Goal: Task Accomplishment & Management: Manage account settings

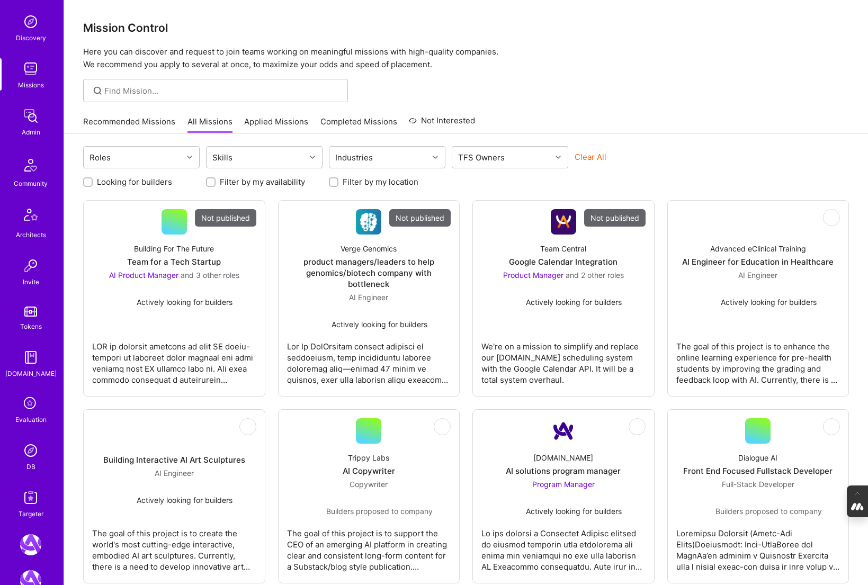
scroll to position [99, 0]
click at [31, 405] on icon at bounding box center [31, 405] width 20 height 20
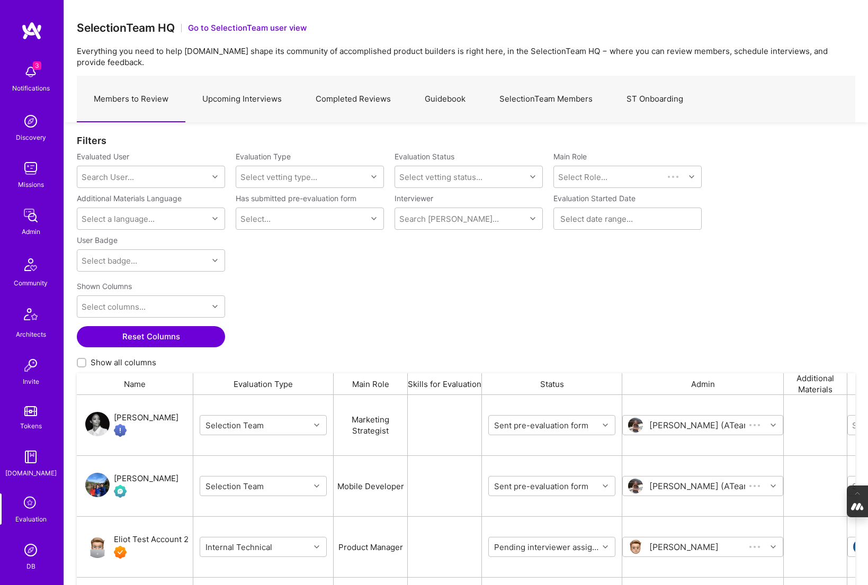
scroll to position [474, 779]
click at [508, 98] on link "SelectionTeam Members" at bounding box center [546, 99] width 127 height 46
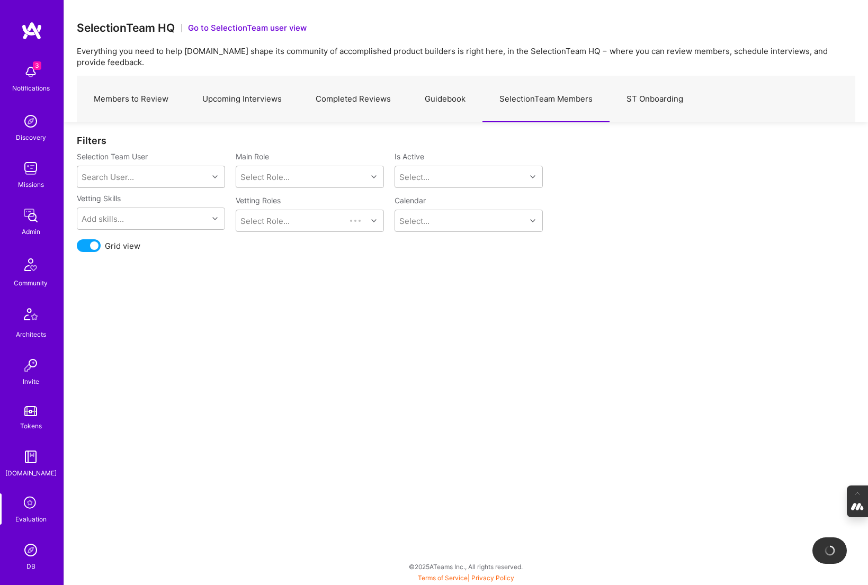
click at [122, 172] on div "Search User..." at bounding box center [108, 177] width 52 height 11
type input "i"
type input "wil"
click at [124, 199] on div "Wil Schmor" at bounding box center [165, 204] width 108 height 11
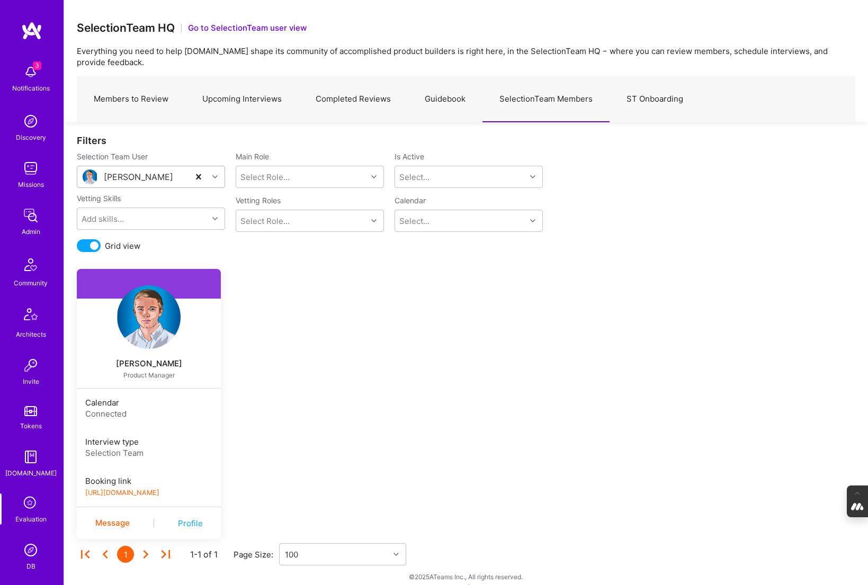
click at [159, 493] on link "https://book.a.team/wilschmor/evaluation" at bounding box center [122, 493] width 74 height 8
click at [143, 308] on img at bounding box center [149, 318] width 64 height 64
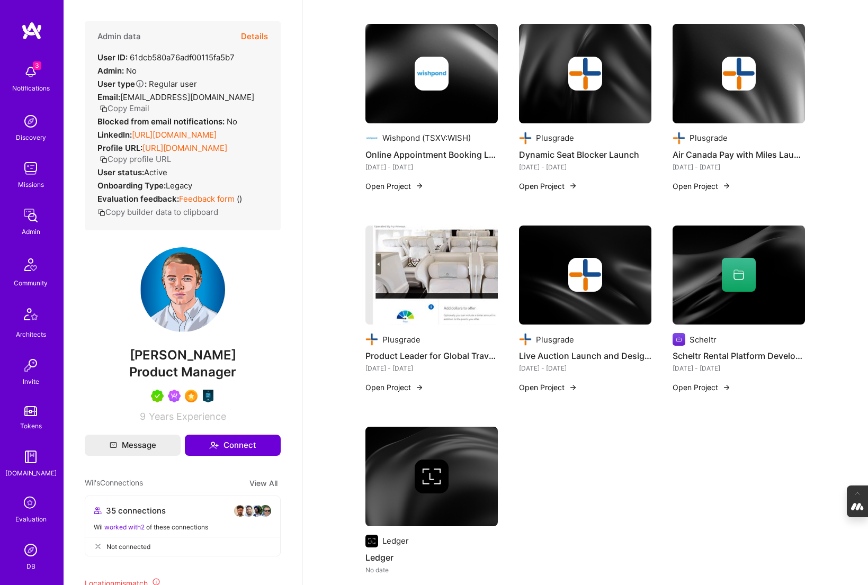
click at [217, 130] on link "https://linkedin.com/in/wilschmor" at bounding box center [174, 135] width 85 height 10
click at [36, 506] on icon at bounding box center [31, 504] width 20 height 20
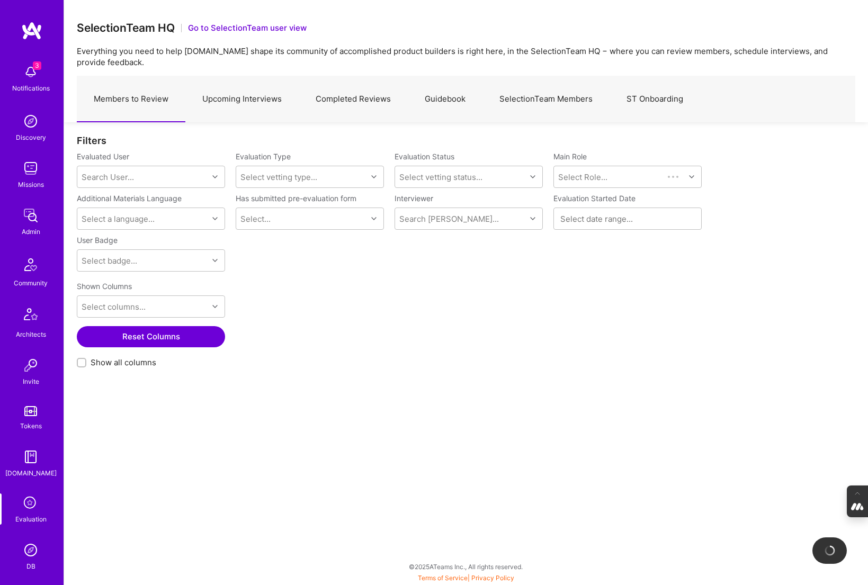
click at [554, 99] on link "SelectionTeam Members" at bounding box center [546, 99] width 127 height 46
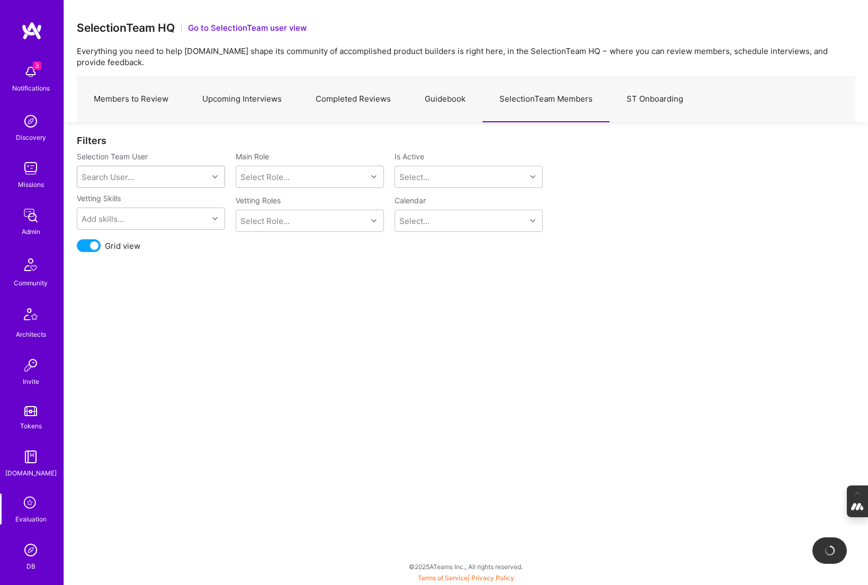
click at [181, 176] on div "Search User..." at bounding box center [142, 176] width 131 height 21
type input "tiago"
click at [160, 202] on div "Tiago Santos" at bounding box center [165, 204] width 108 height 11
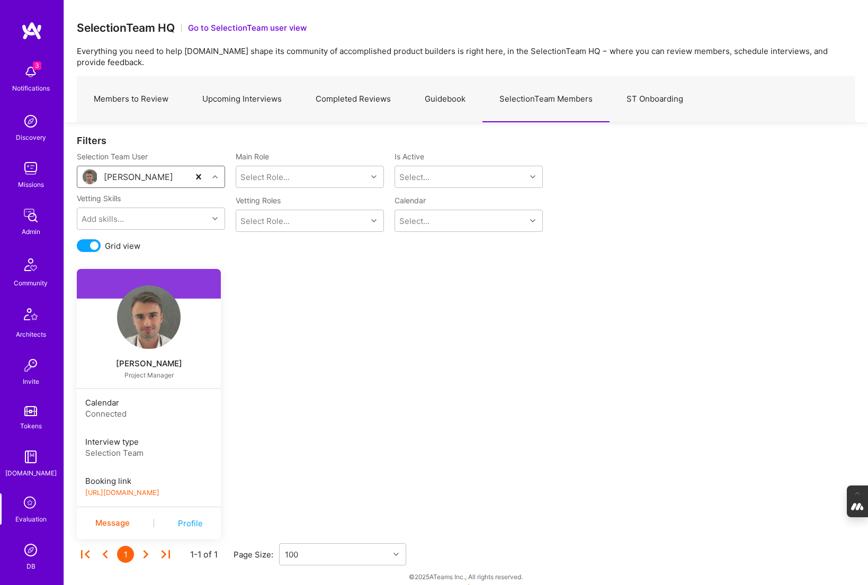
click at [159, 490] on link "https://book.a.team/tiagosantos/evaluation" at bounding box center [122, 493] width 74 height 8
click at [30, 545] on img at bounding box center [30, 550] width 21 height 21
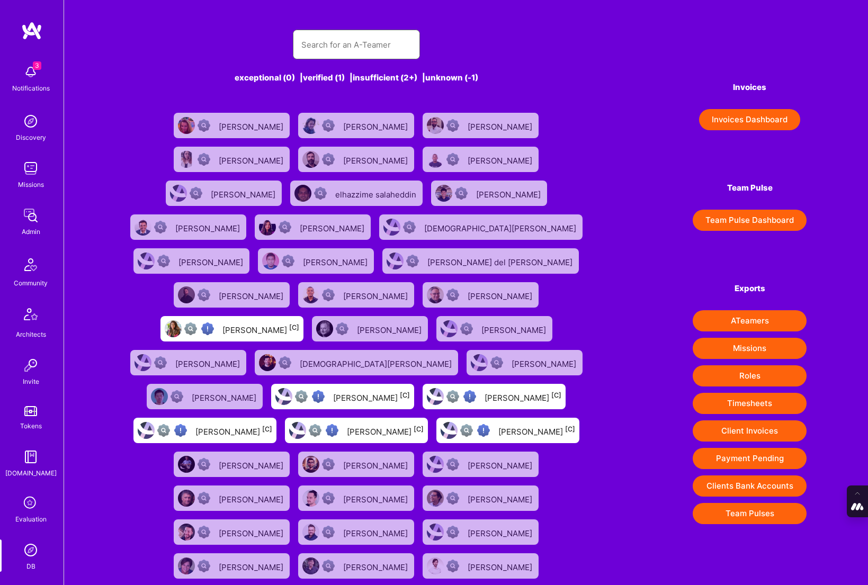
click at [370, 47] on input "text" at bounding box center [356, 44] width 110 height 27
paste input "https://platform.a.team/johanwalhout"
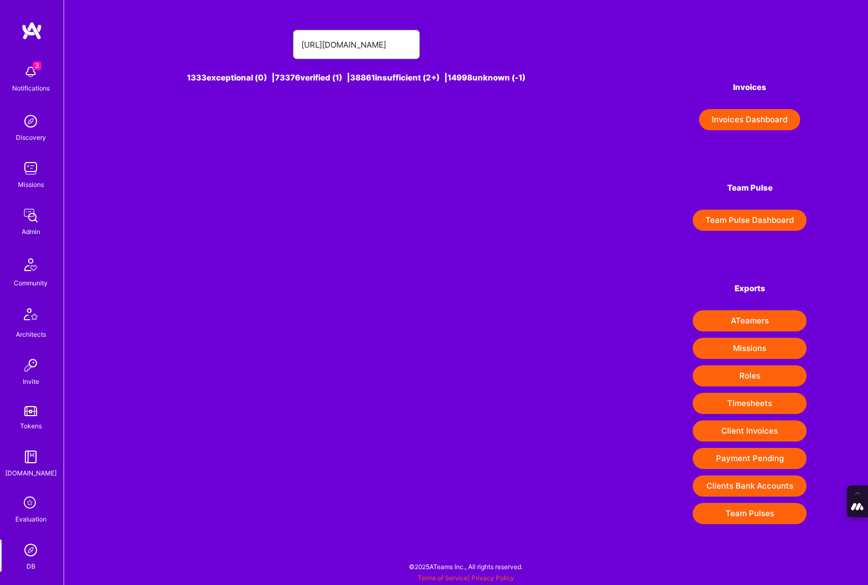
drag, startPoint x: 360, startPoint y: 45, endPoint x: 119, endPoint y: 16, distance: 242.7
click at [119, 16] on div "https://platform.a.team/johanwalhout 1333 exceptional (0) | 73376 verified (1) …" at bounding box center [466, 270] width 804 height 541
type input "/johanwalhout"
click at [367, 125] on div "Johan Walhout [1]" at bounding box center [391, 126] width 75 height 14
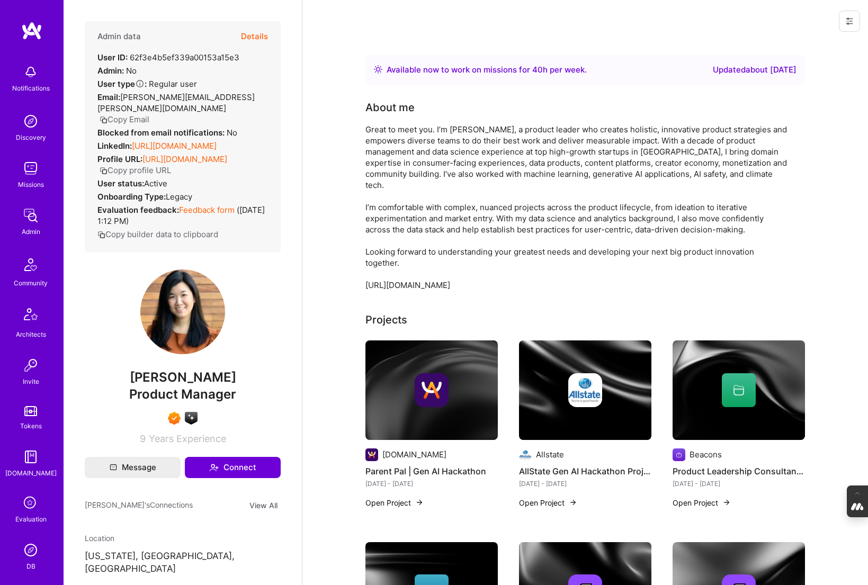
scroll to position [113, 0]
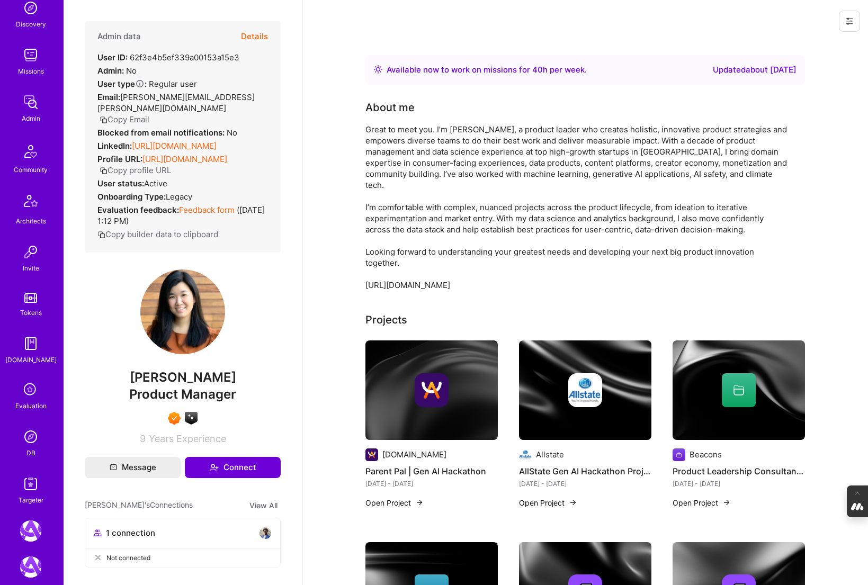
click at [22, 390] on icon at bounding box center [31, 390] width 20 height 20
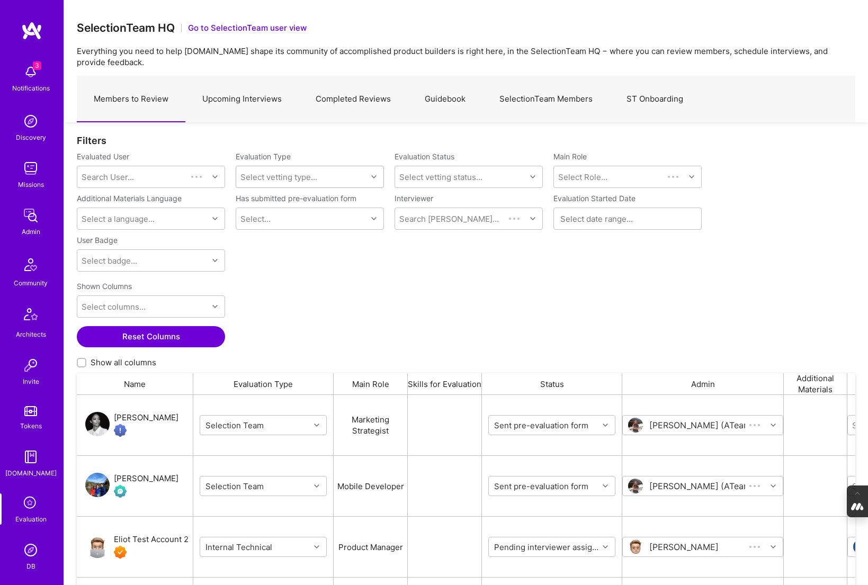
scroll to position [474, 779]
click at [546, 92] on link "SelectionTeam Members" at bounding box center [546, 99] width 127 height 46
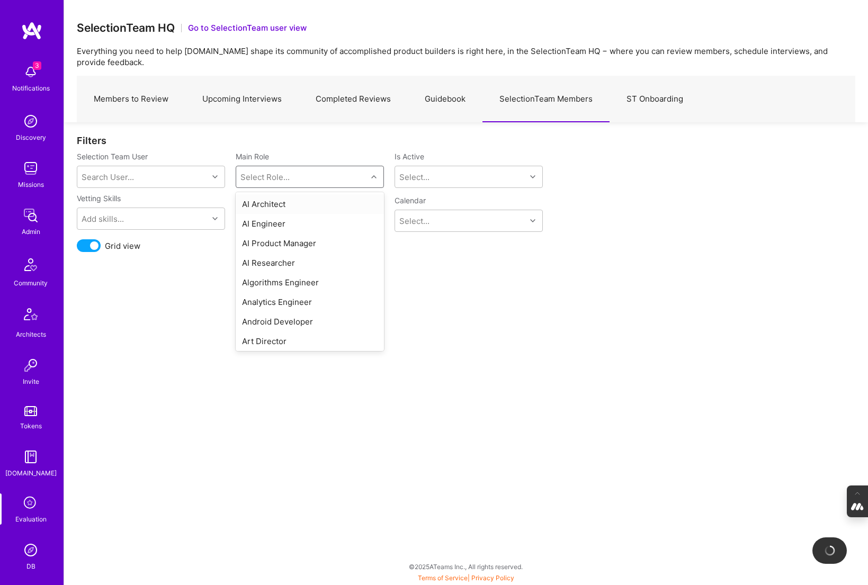
click at [307, 173] on div "Select Role..." at bounding box center [301, 176] width 131 height 21
type input "prod"
click at [277, 248] on div "Product Manager" at bounding box center [310, 244] width 148 height 20
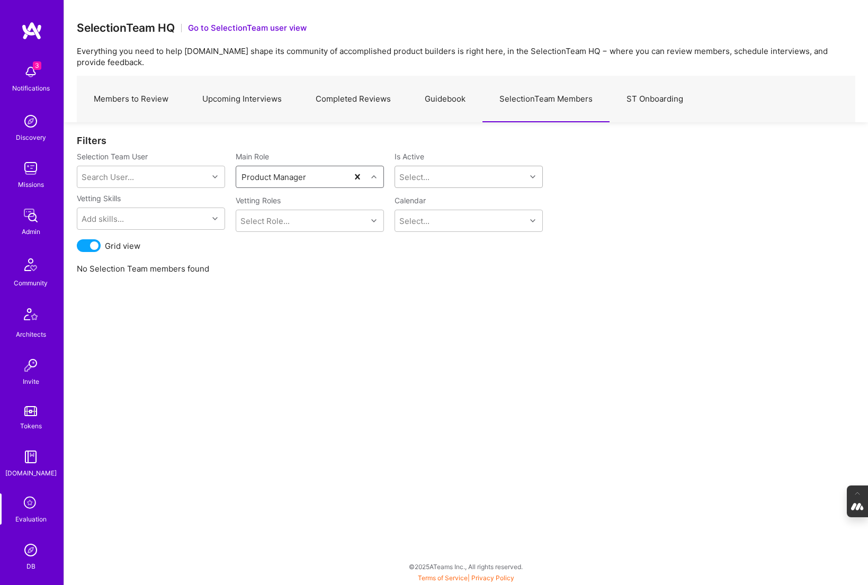
click at [474, 176] on div "Select..." at bounding box center [460, 176] width 131 height 21
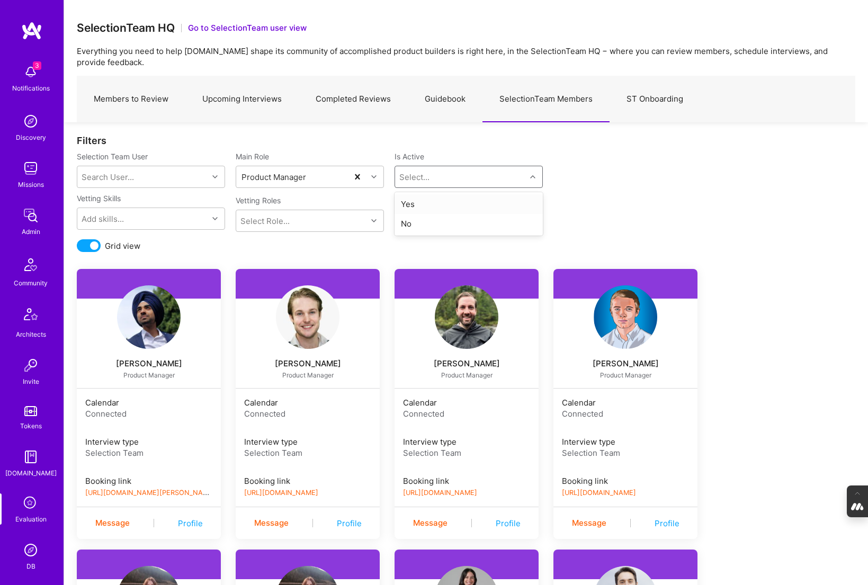
click at [434, 200] on div "Yes" at bounding box center [469, 204] width 148 height 20
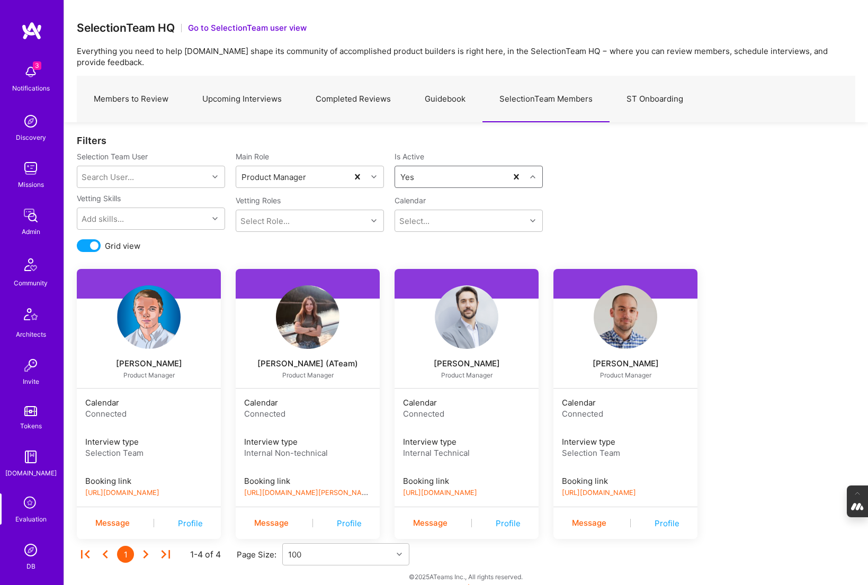
click at [636, 491] on link "https://book.a.team/tobyurff1/evaluation" at bounding box center [599, 493] width 74 height 8
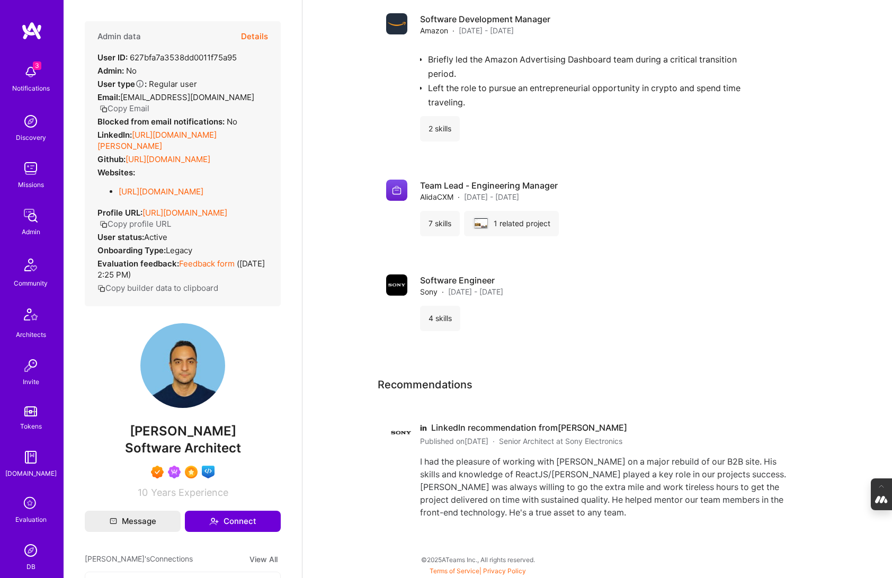
scroll to position [315, 0]
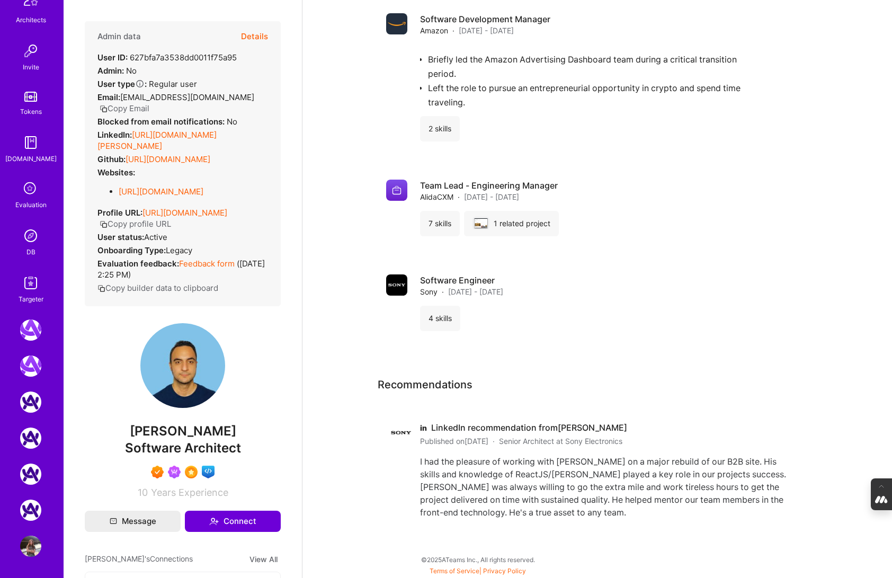
click at [25, 234] on img at bounding box center [30, 235] width 21 height 21
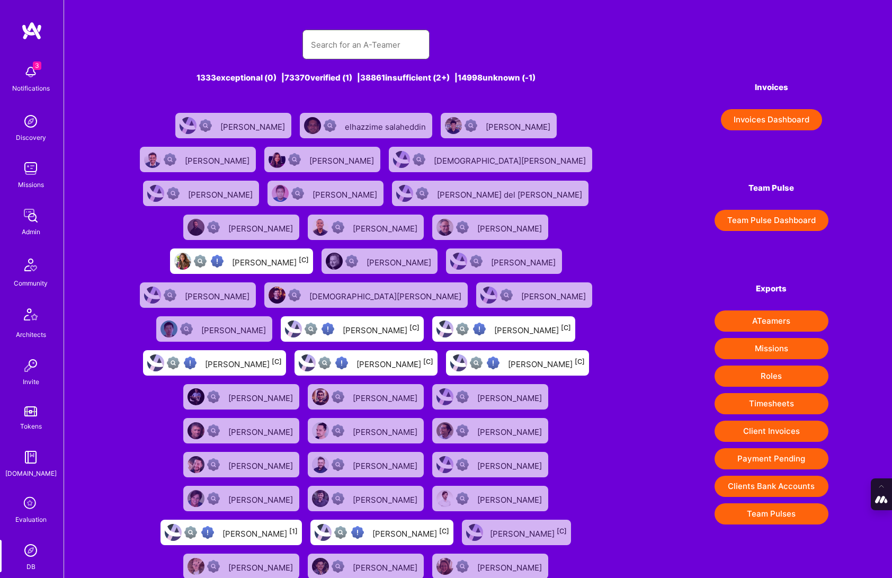
click at [327, 53] on input "text" at bounding box center [366, 44] width 110 height 27
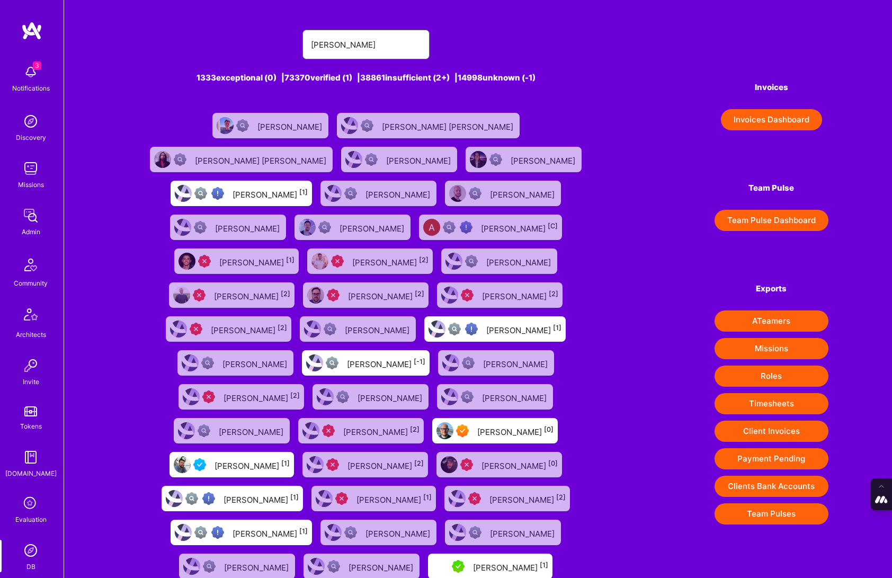
type input "[PERSON_NAME]"
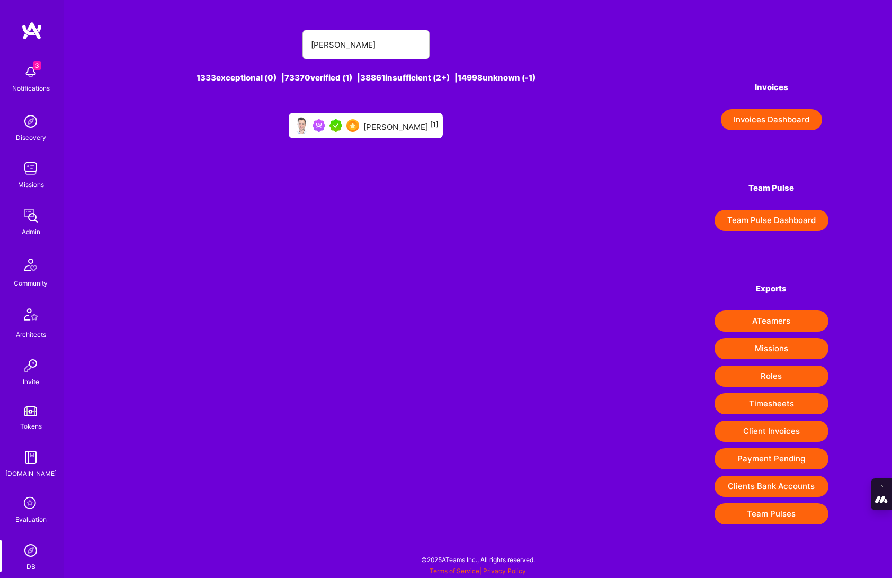
click at [389, 121] on div "Johan Walhout [1]" at bounding box center [400, 126] width 75 height 14
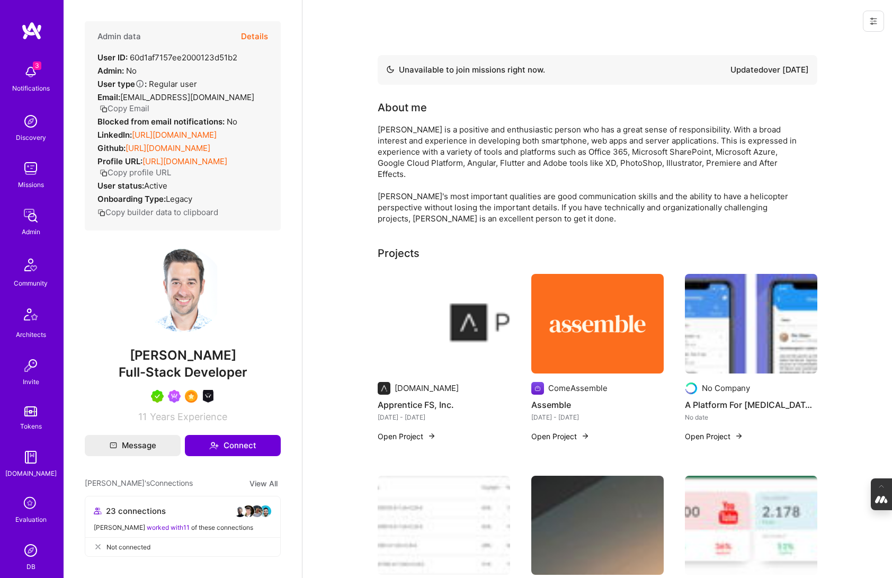
click at [260, 37] on button "Details" at bounding box center [254, 36] width 27 height 31
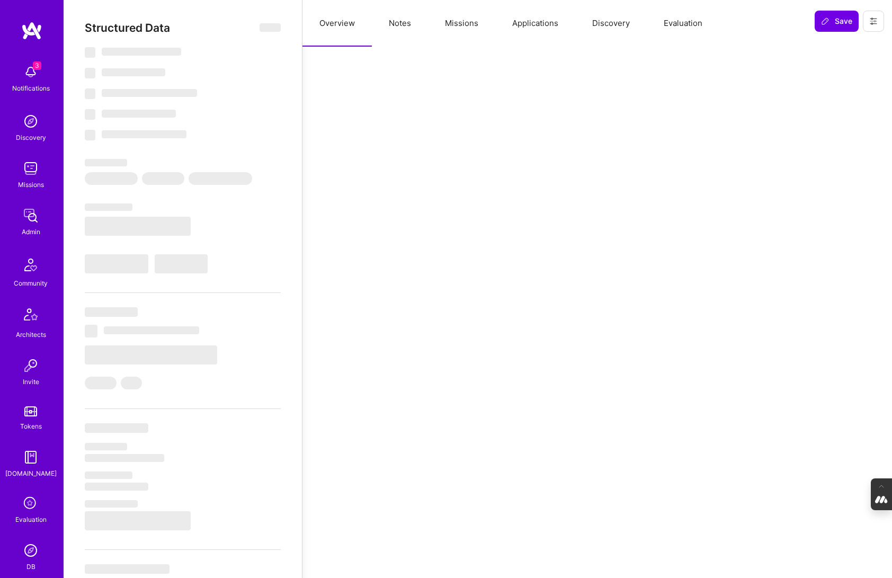
select select "Not Available"
select select "6 Months"
select select "5"
select select "7"
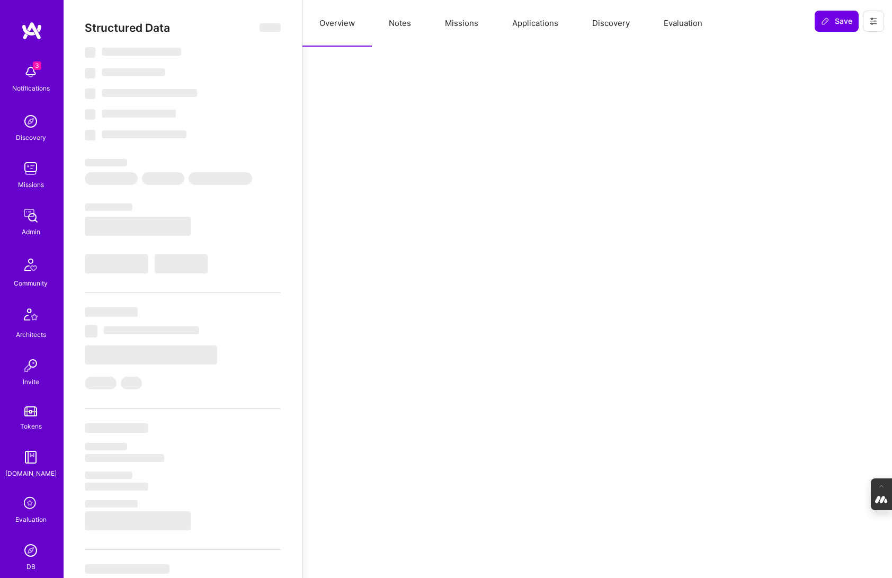
select select "7"
select select "SE"
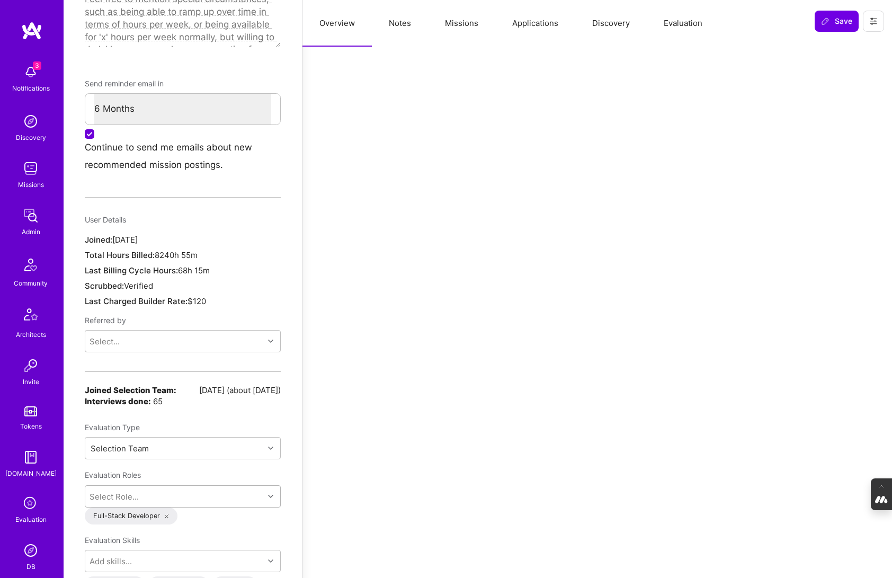
scroll to position [786, 0]
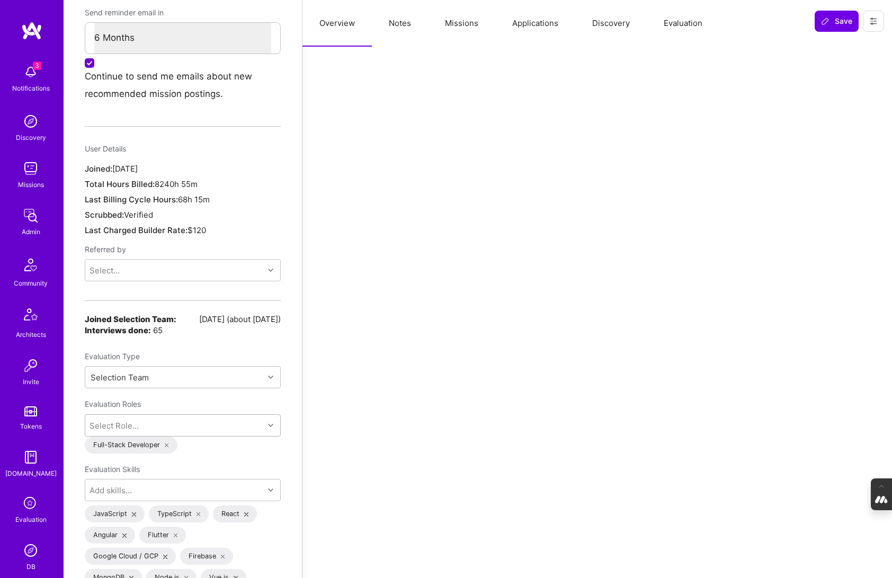
click at [178, 437] on div "Select Role..." at bounding box center [183, 425] width 196 height 22
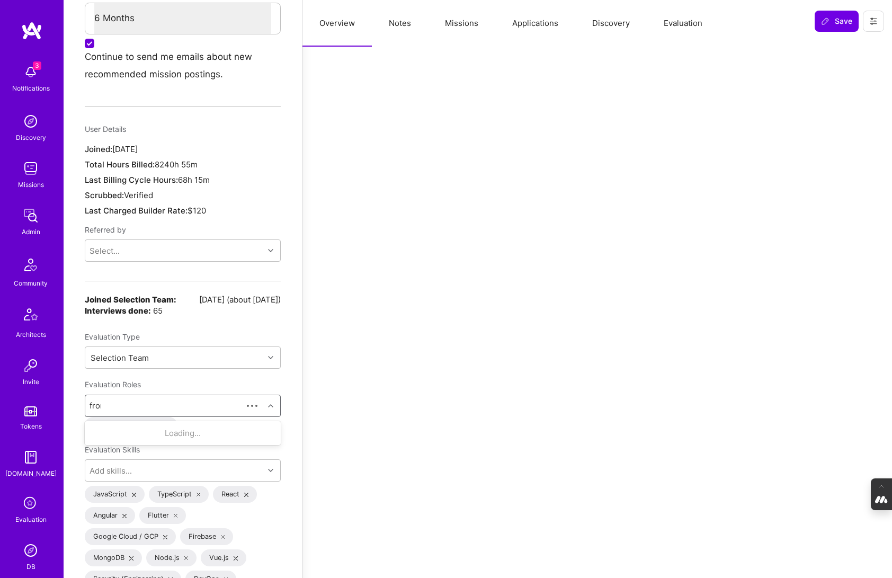
type input "front"
click at [96, 430] on input "checkbox" at bounding box center [96, 433] width 7 height 7
checkbox input "false"
type input "back"
click at [96, 430] on input "checkbox" at bounding box center [96, 433] width 7 height 7
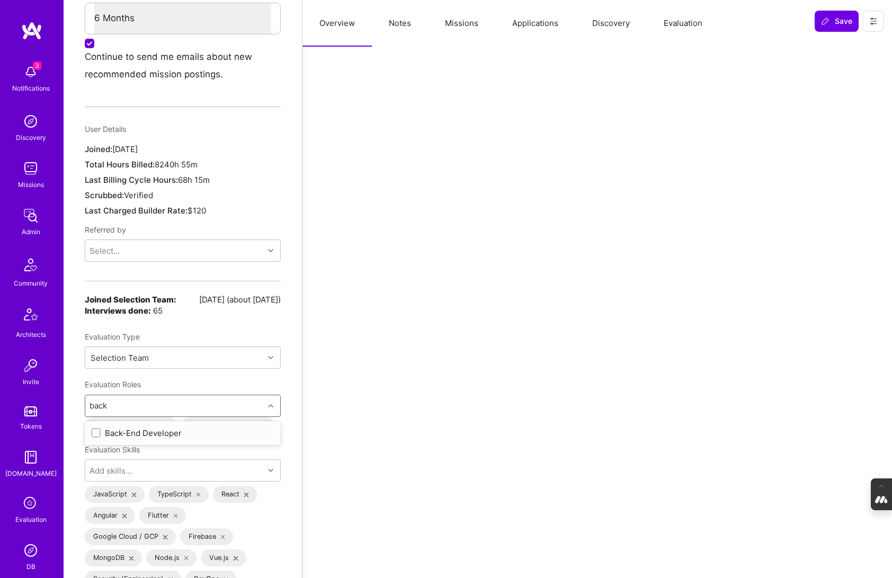
checkbox input "false"
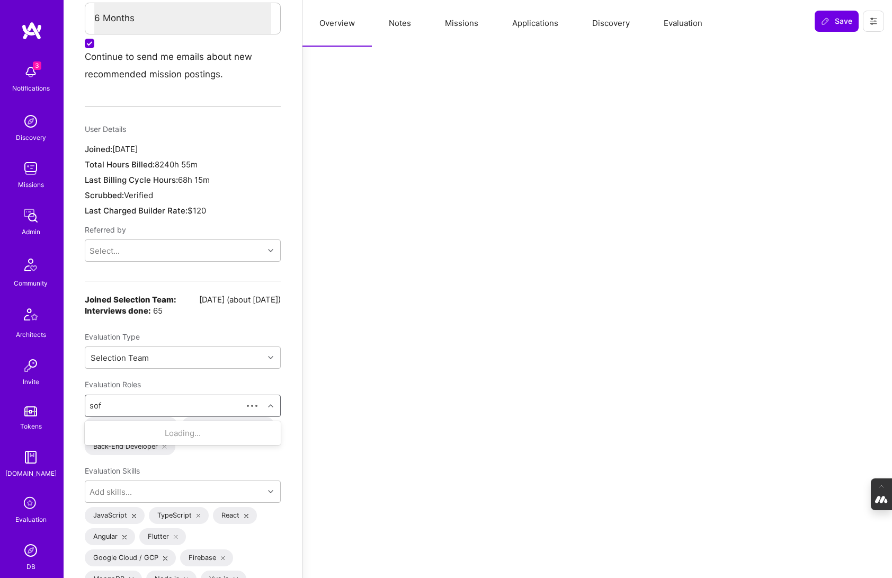
type input "soft"
click at [95, 449] on input "checkbox" at bounding box center [96, 452] width 7 height 7
checkbox input "false"
click at [289, 406] on div "Structured Data Back Unsubscribe from all platform emails Invited to evaluation…" at bounding box center [183, 460] width 238 height 2493
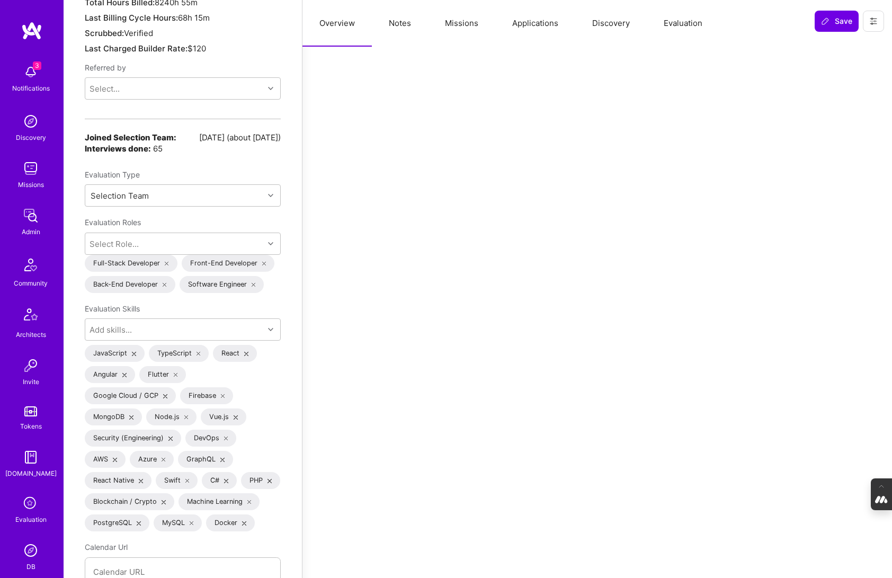
scroll to position [953, 0]
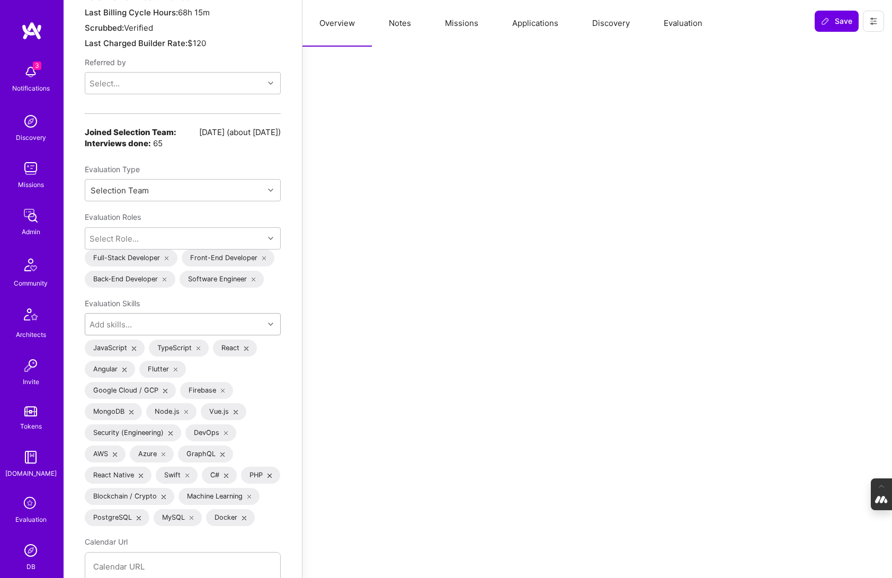
click at [196, 318] on div "Add skills..." at bounding box center [174, 324] width 179 height 21
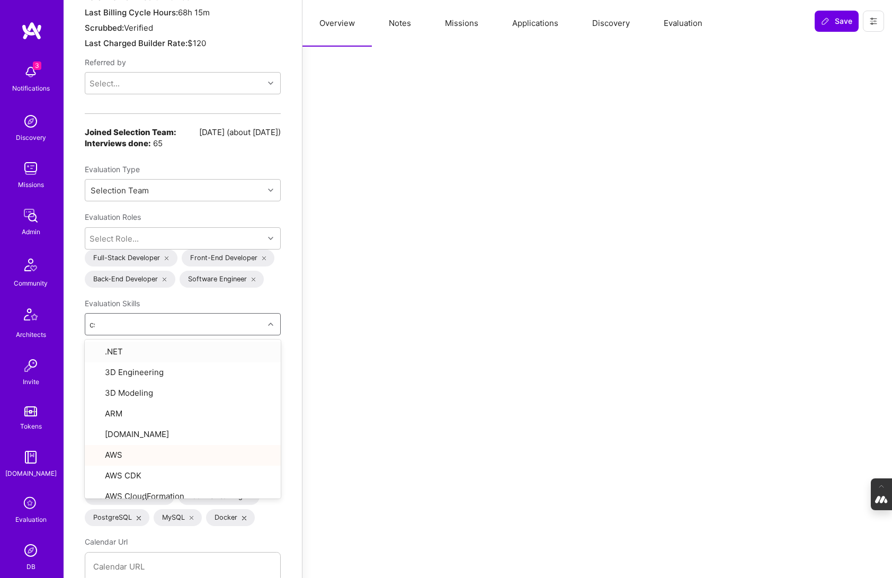
type input "css"
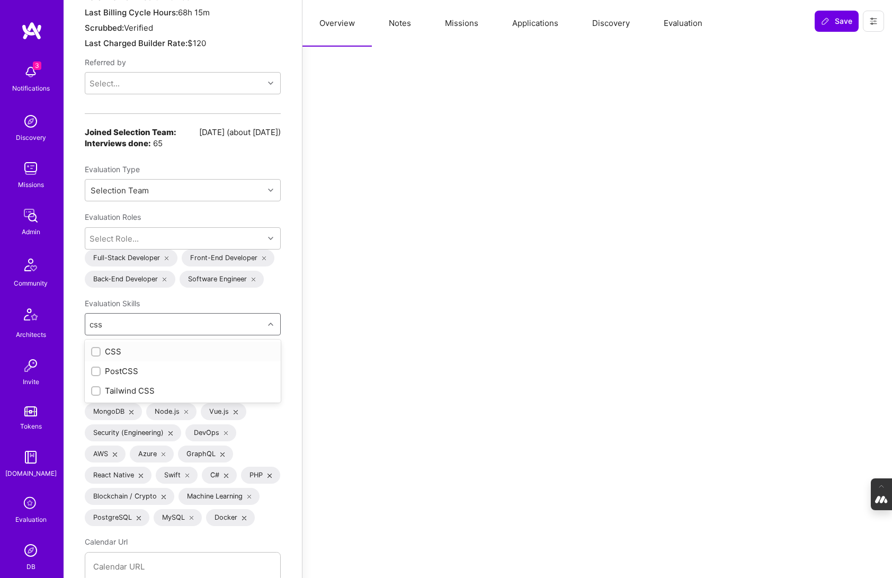
click at [95, 349] on input "checkbox" at bounding box center [96, 352] width 7 height 7
checkbox input "true"
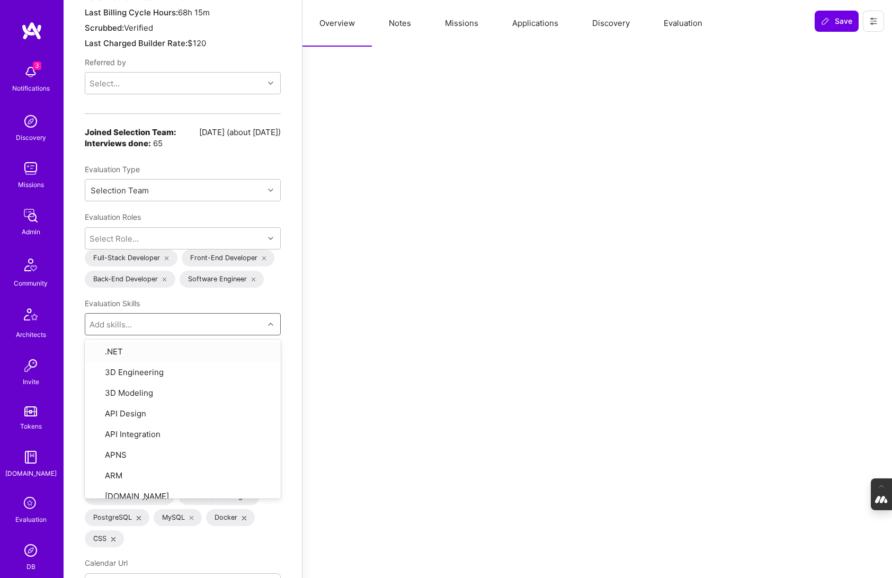
click at [295, 328] on div "Structured Data Back Unsubscribe from all platform emails Invited to evaluation…" at bounding box center [183, 293] width 238 height 2493
click at [112, 319] on div "Add skills..." at bounding box center [111, 324] width 42 height 11
type input "ci"
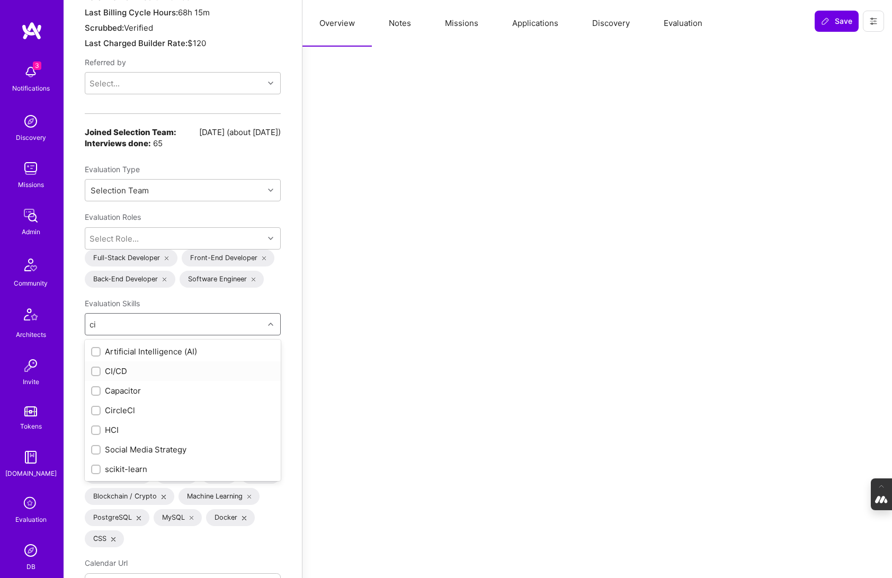
click at [96, 368] on input "checkbox" at bounding box center [96, 371] width 7 height 7
checkbox input "true"
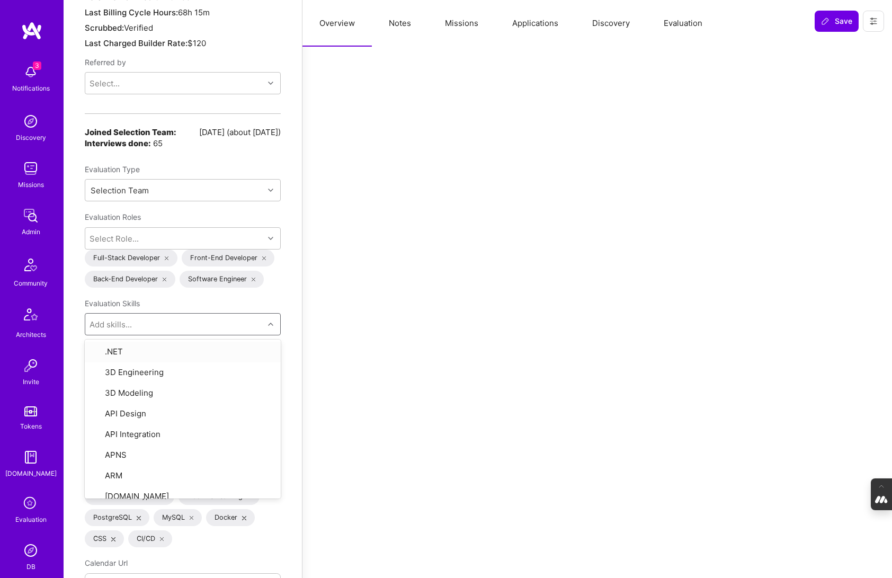
click at [283, 335] on div "Structured Data Back Unsubscribe from all platform emails Invited to evaluation…" at bounding box center [183, 293] width 238 height 2493
click at [126, 319] on div "Add skills..." at bounding box center [111, 324] width 42 height 11
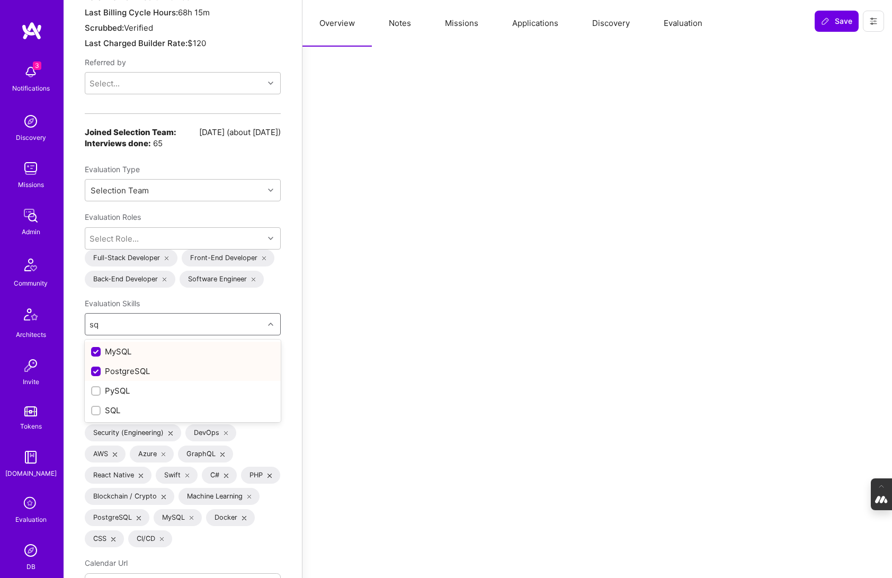
type input "sql"
click at [98, 407] on input "checkbox" at bounding box center [96, 410] width 7 height 7
checkbox input "true"
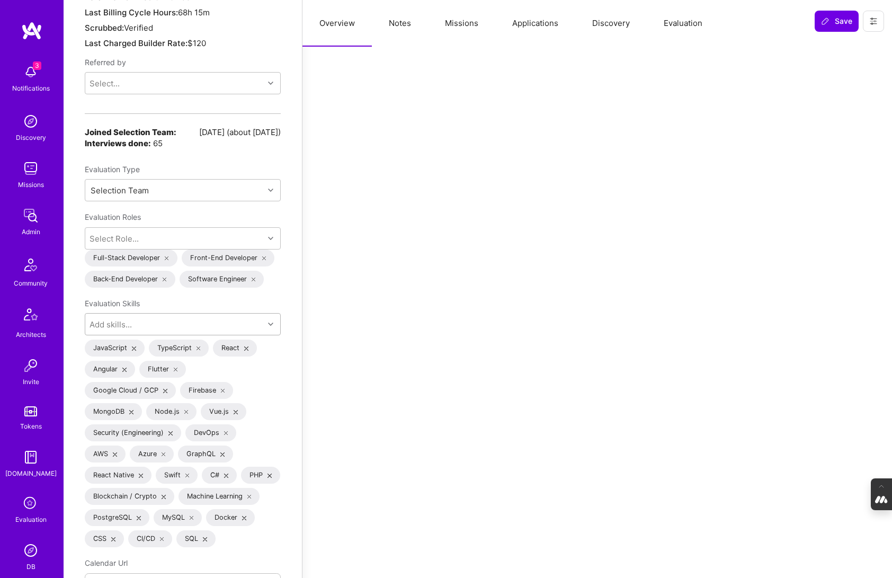
click at [291, 306] on div "Structured Data Back Unsubscribe from all platform emails Invited to evaluation…" at bounding box center [183, 293] width 238 height 2493
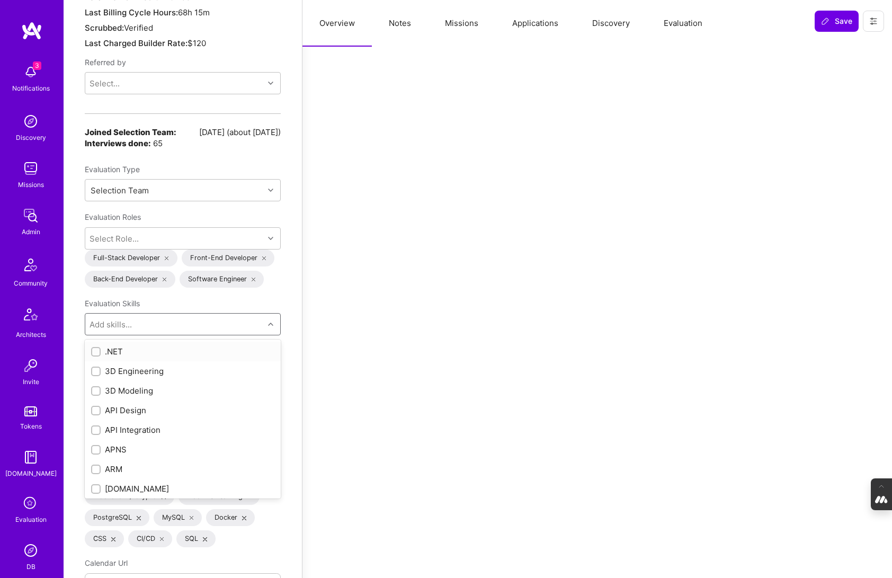
click at [133, 314] on div "Add skills..." at bounding box center [174, 324] width 179 height 21
type input "nex"
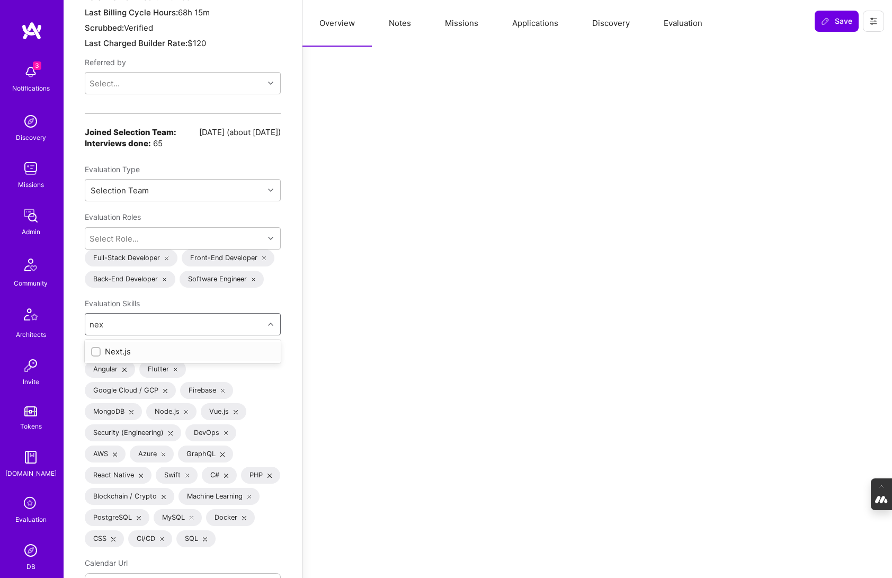
click at [94, 349] on input "checkbox" at bounding box center [96, 352] width 7 height 7
checkbox input "true"
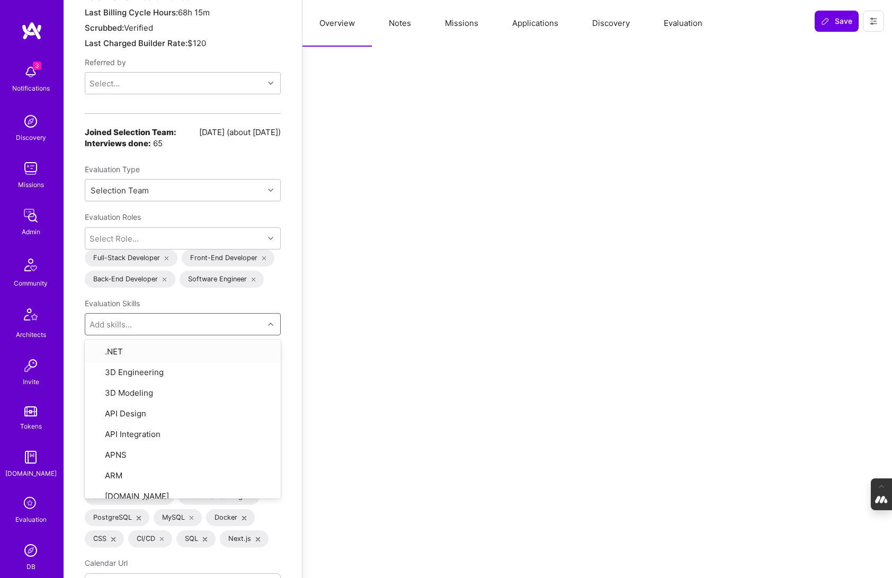
click at [287, 316] on div "Structured Data Back Unsubscribe from all platform emails Invited to evaluation…" at bounding box center [183, 293] width 238 height 2493
click at [170, 315] on div "Add skills..." at bounding box center [174, 324] width 179 height 21
type input "a"
type input "data"
click at [97, 486] on input "checkbox" at bounding box center [96, 489] width 7 height 7
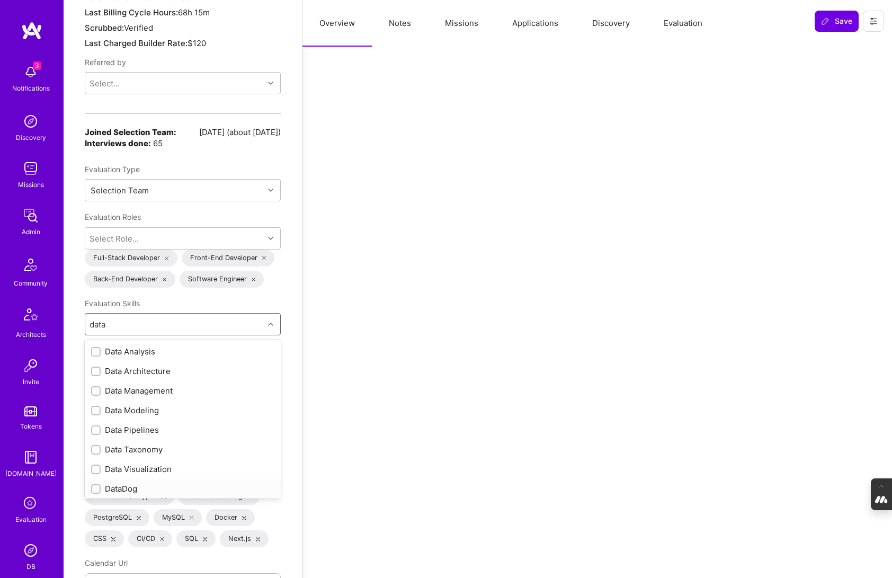
checkbox input "true"
type input "a"
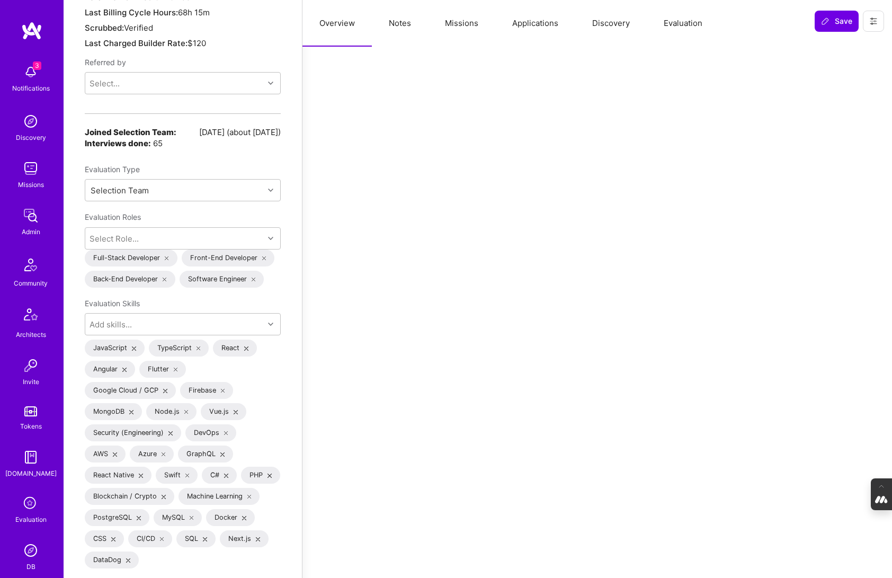
click at [256, 296] on div "Evaluation Skills" at bounding box center [183, 303] width 196 height 19
click at [156, 314] on div "Add skills..." at bounding box center [174, 324] width 179 height 21
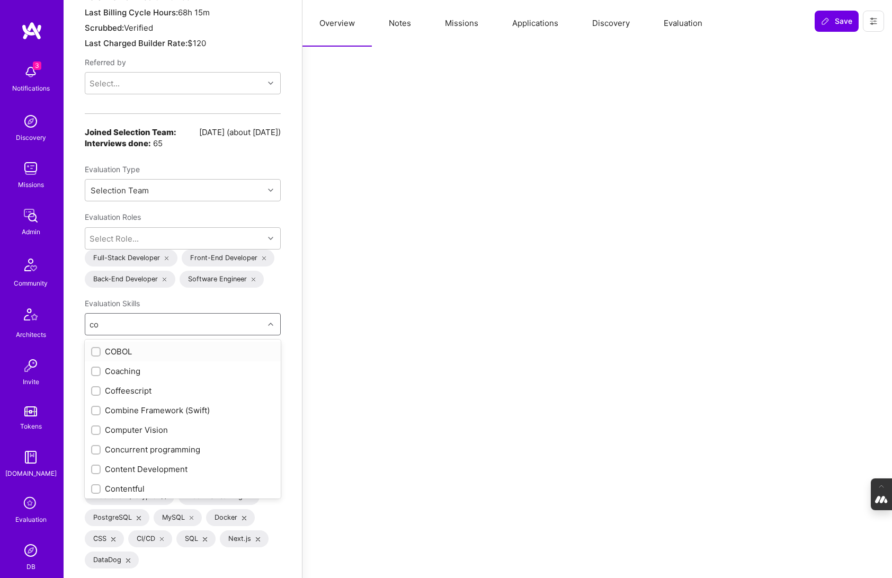
type input "c"
type input "d"
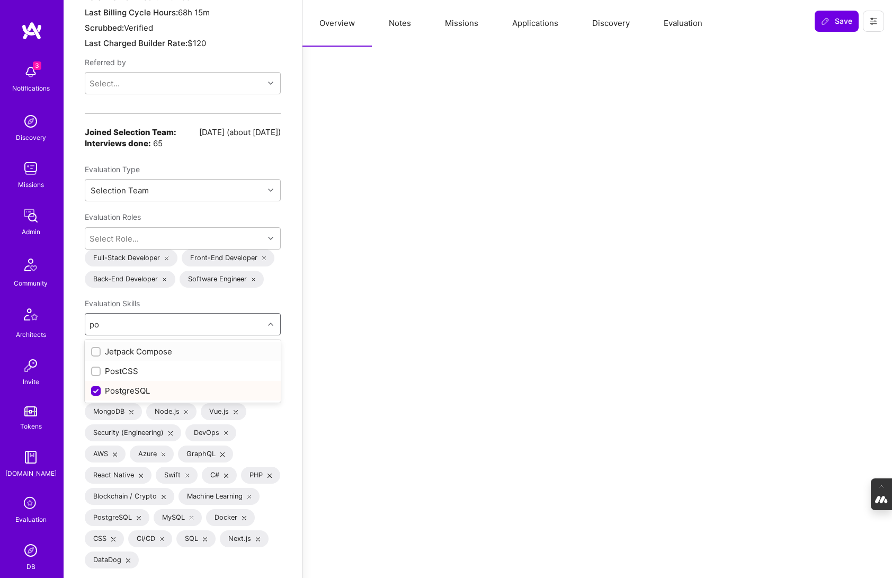
type input "p"
click at [283, 265] on div "Structured Data Back Unsubscribe from all platform emails Invited to evaluation…" at bounding box center [183, 293] width 238 height 2493
click at [313, 221] on div at bounding box center [598, 316] width 590 height 2446
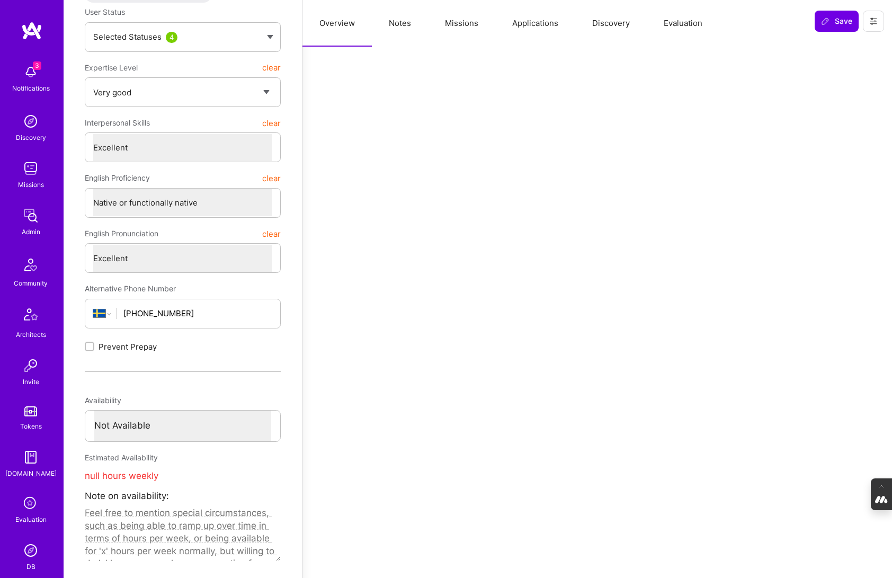
scroll to position [0, 0]
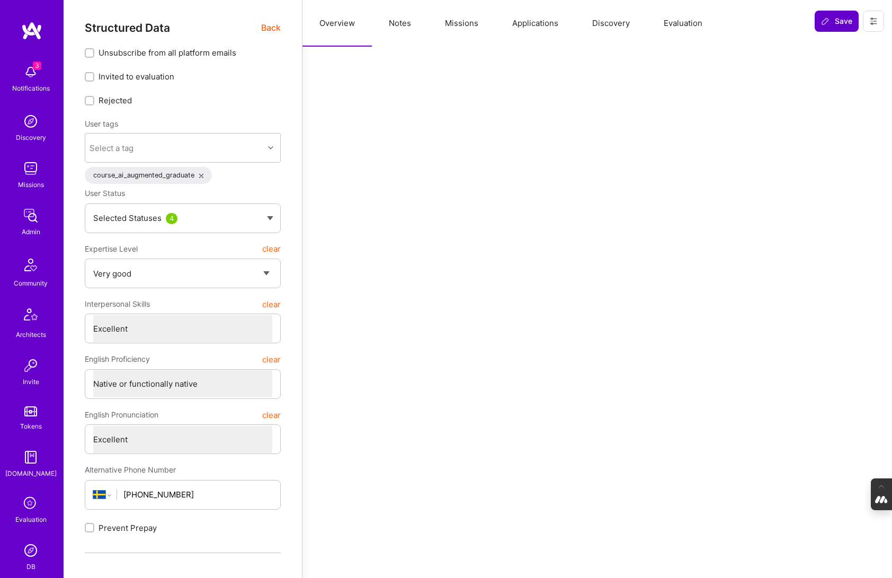
click at [837, 23] on span "Save" at bounding box center [836, 21] width 31 height 11
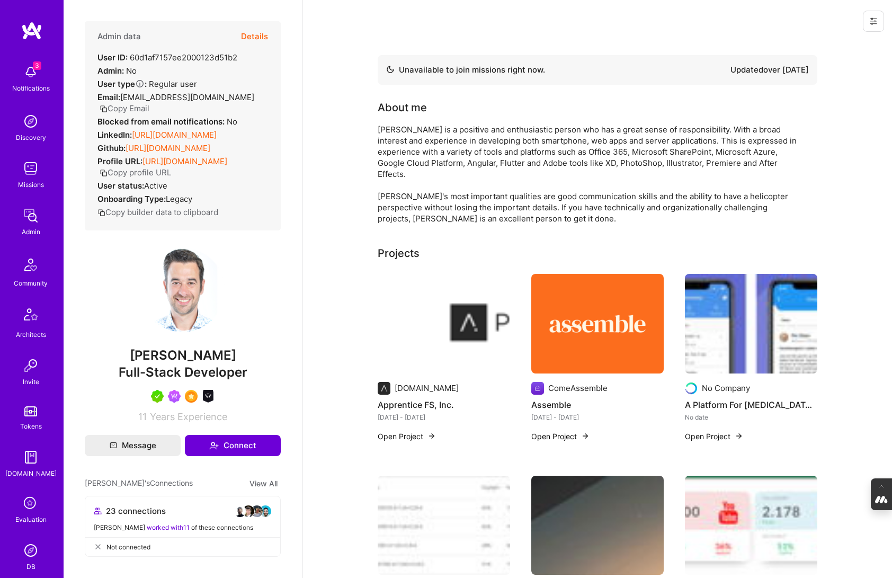
click at [255, 31] on button "Details" at bounding box center [254, 36] width 27 height 31
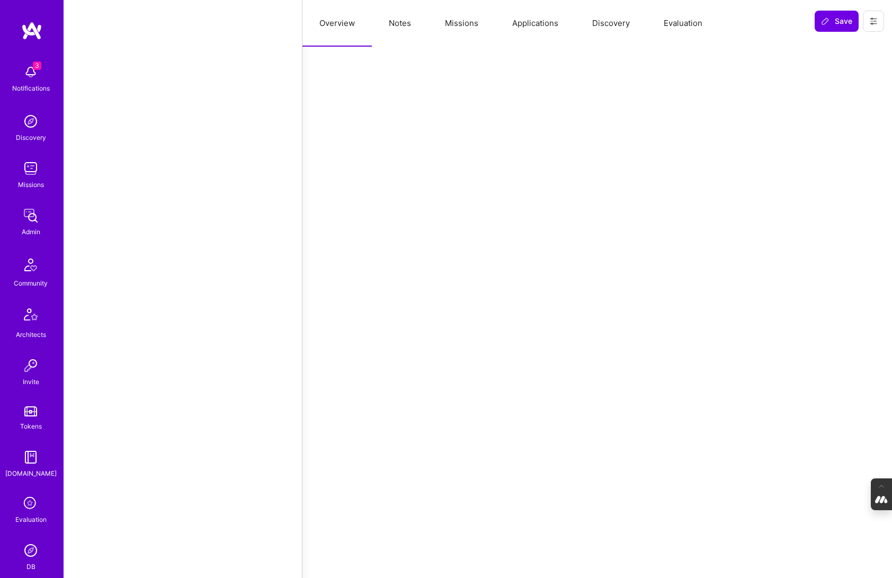
type textarea "x"
select select "Not Available"
select select "6 Months"
select select "5"
select select "7"
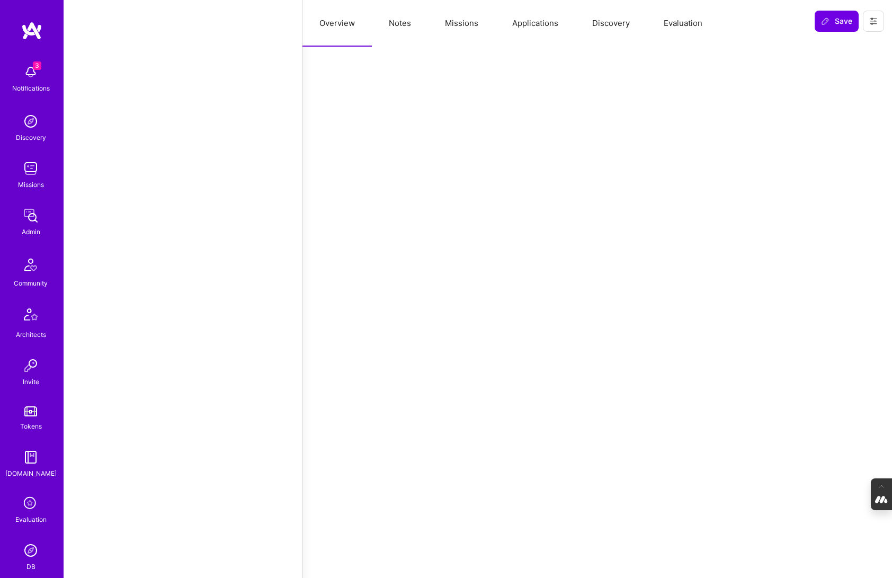
select select "7"
select select "SE"
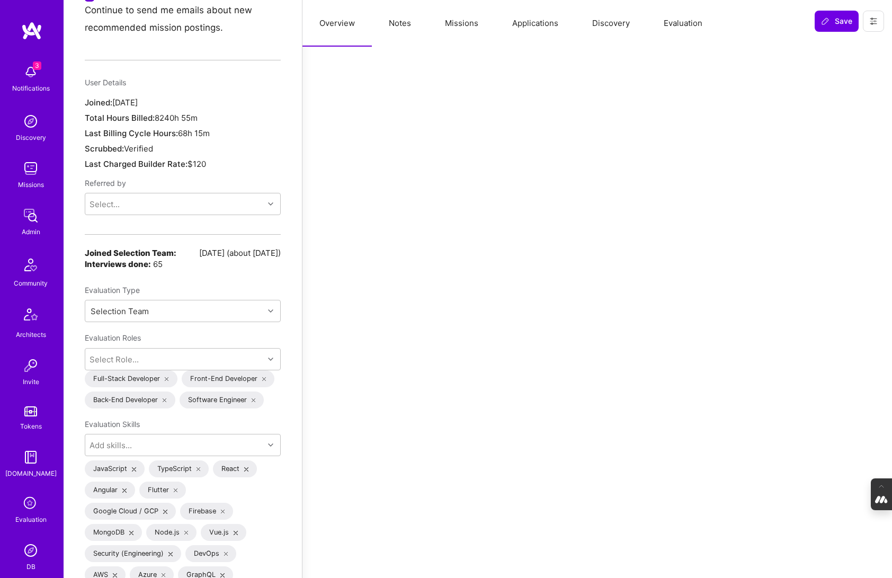
scroll to position [837, 0]
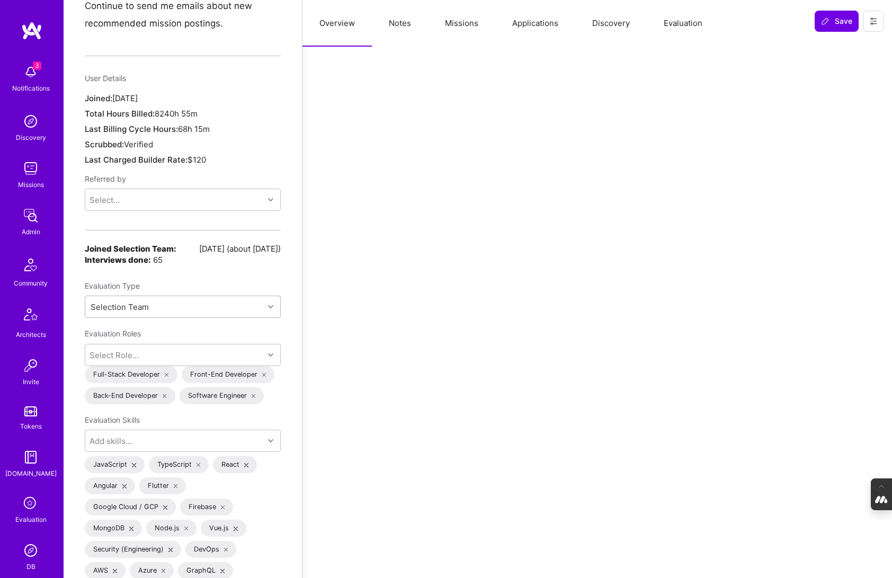
click at [269, 304] on icon at bounding box center [270, 306] width 5 height 5
click at [119, 348] on div "Internal Technical" at bounding box center [183, 354] width 196 height 20
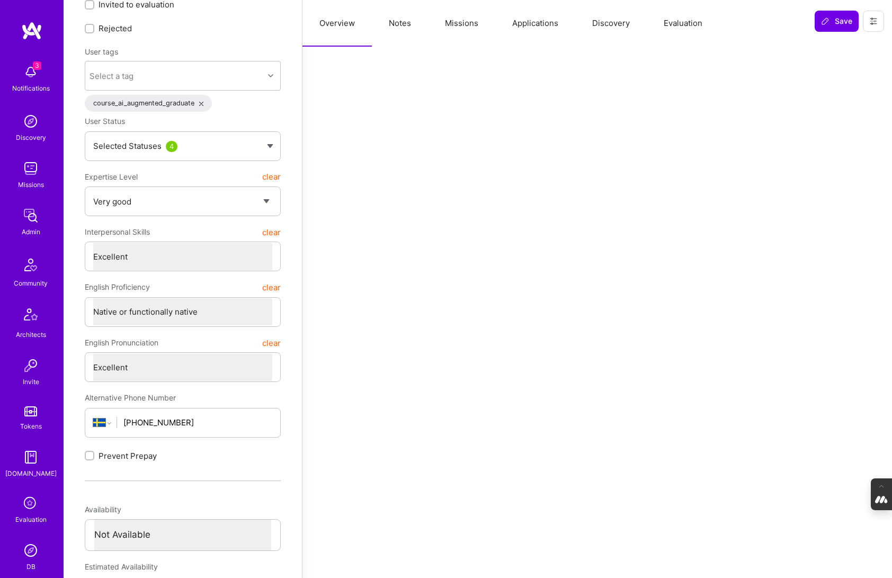
scroll to position [0, 0]
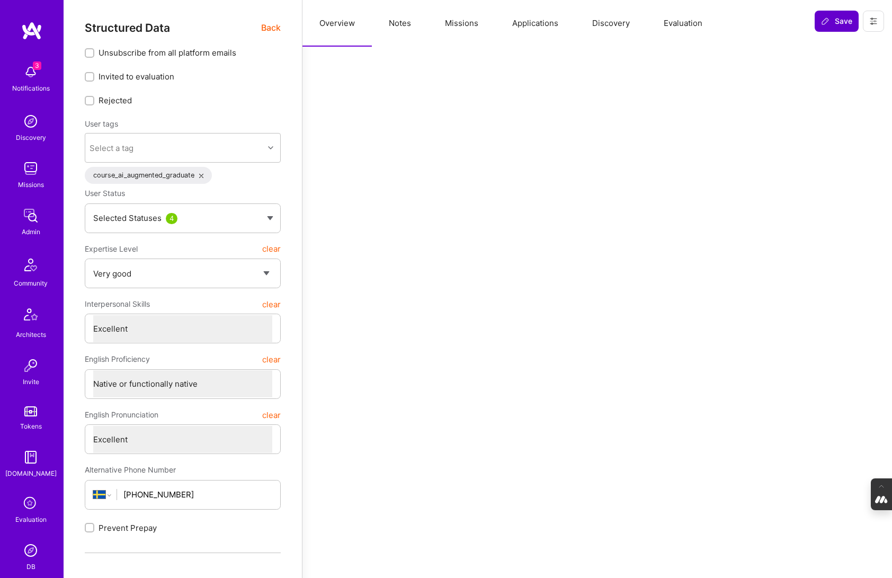
click at [825, 24] on icon at bounding box center [825, 21] width 8 height 8
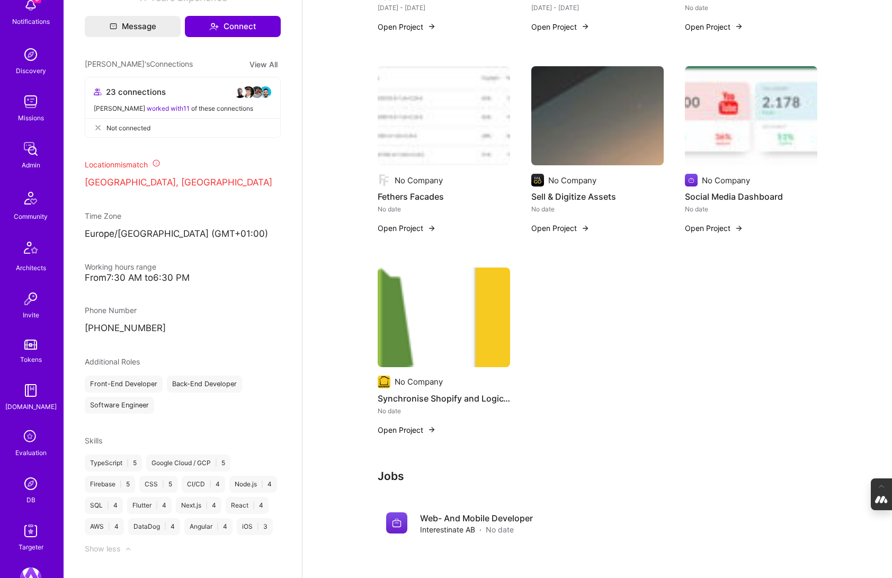
scroll to position [424, 0]
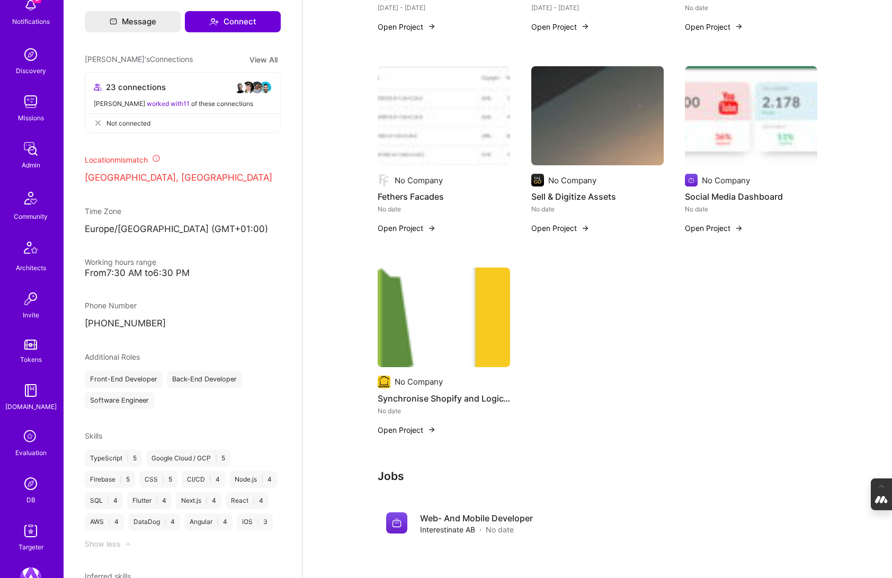
click at [31, 438] on icon at bounding box center [31, 437] width 20 height 20
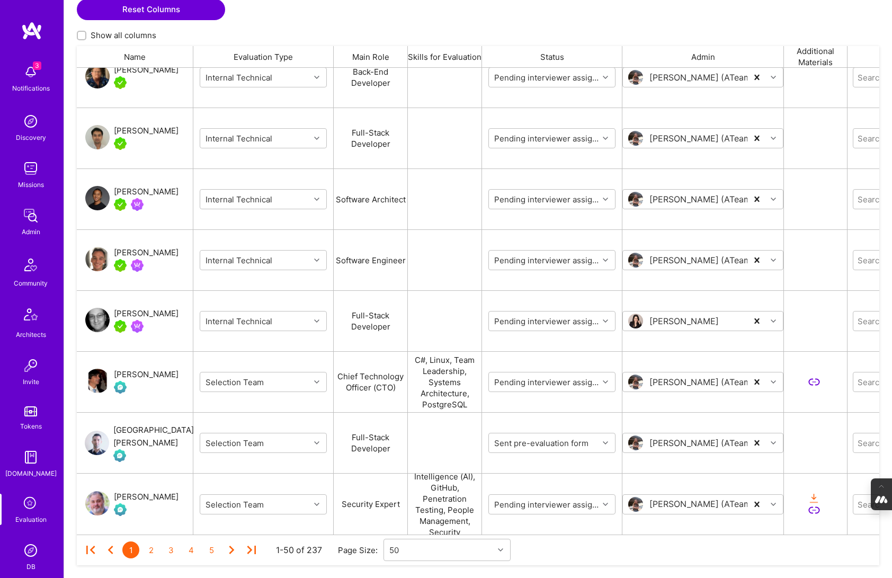
scroll to position [298, 0]
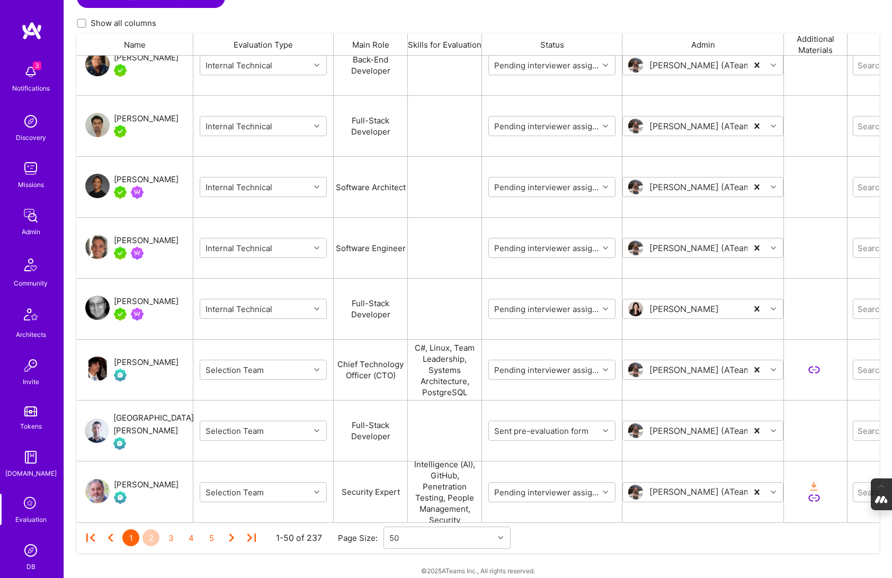
click at [155, 529] on div "2" at bounding box center [151, 537] width 17 height 17
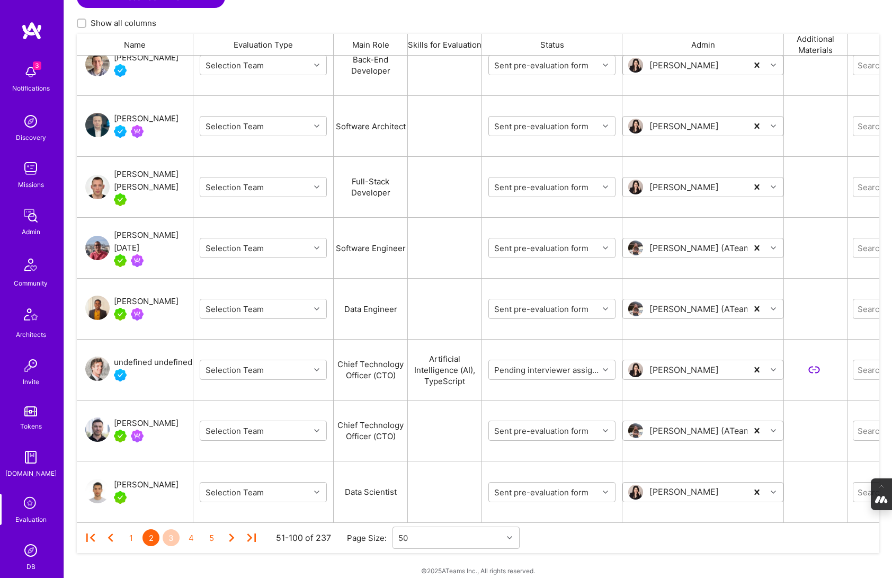
click at [173, 529] on div "3" at bounding box center [171, 537] width 17 height 17
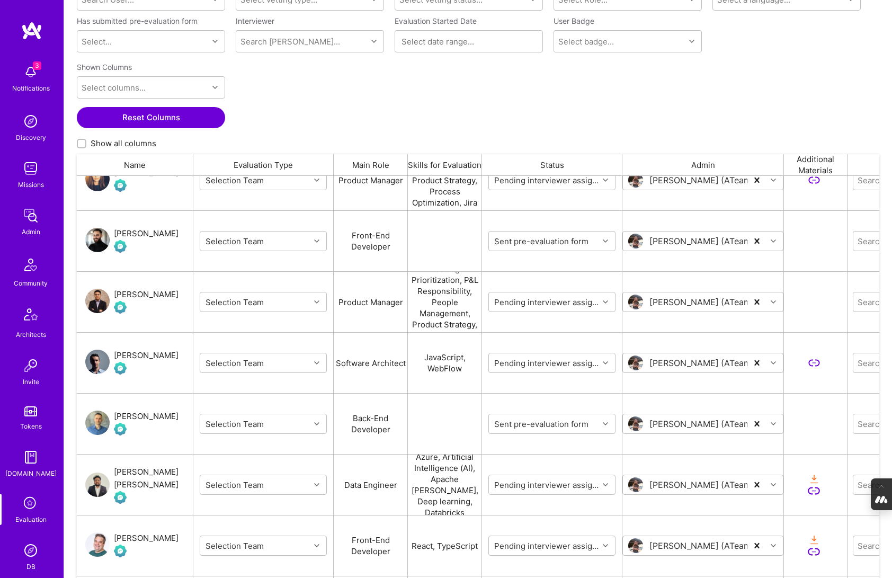
scroll to position [880, 0]
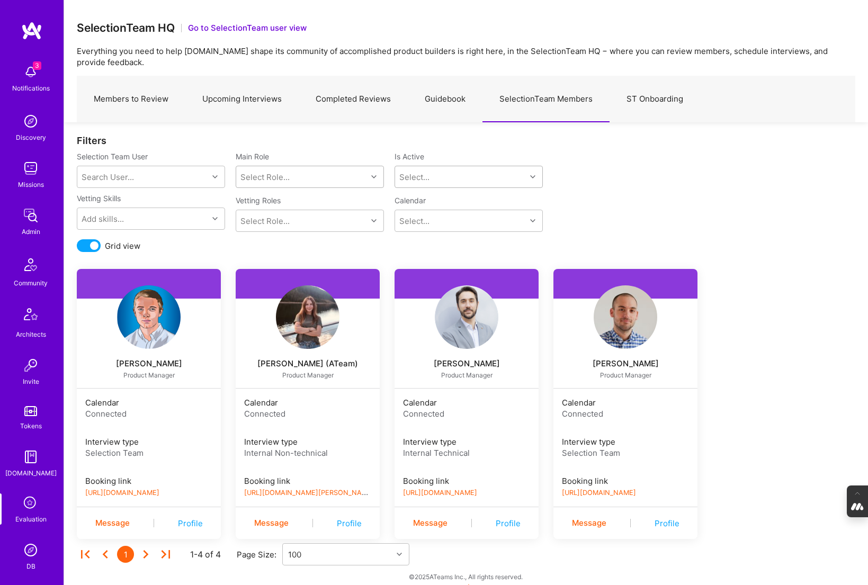
click at [214, 97] on link "Upcoming Interviews" at bounding box center [241, 99] width 113 height 46
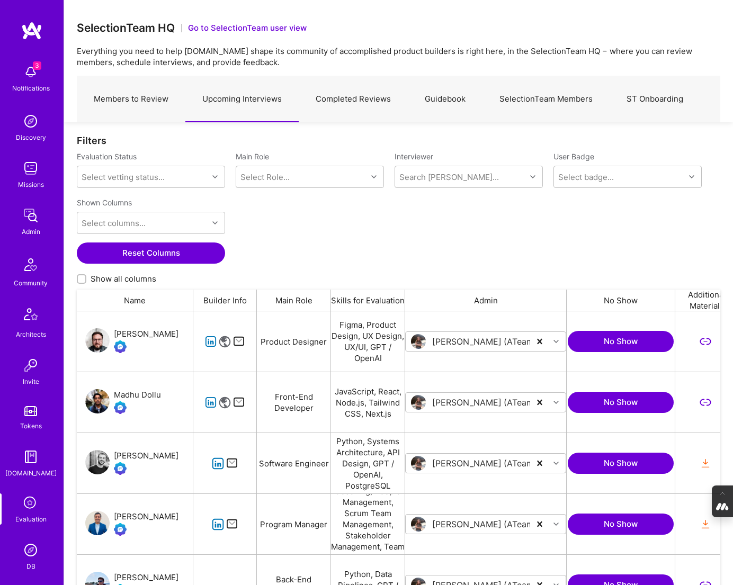
click at [362, 100] on link "Completed Reviews" at bounding box center [353, 99] width 109 height 46
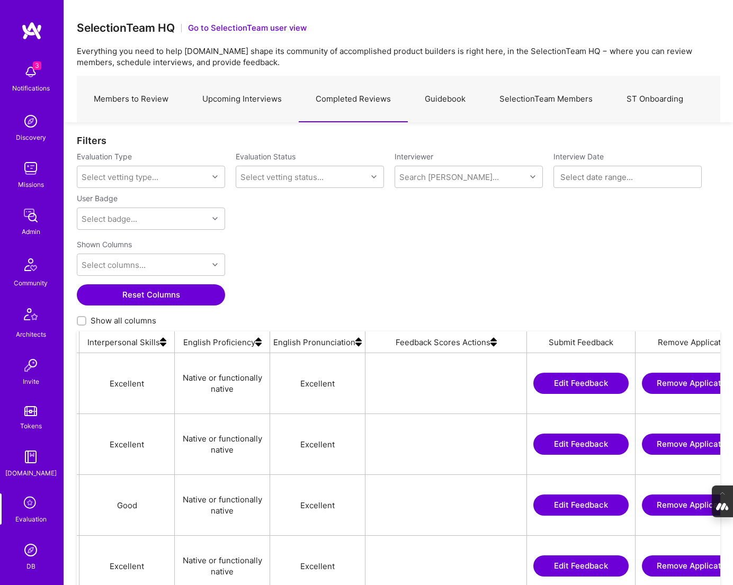
scroll to position [0, 1006]
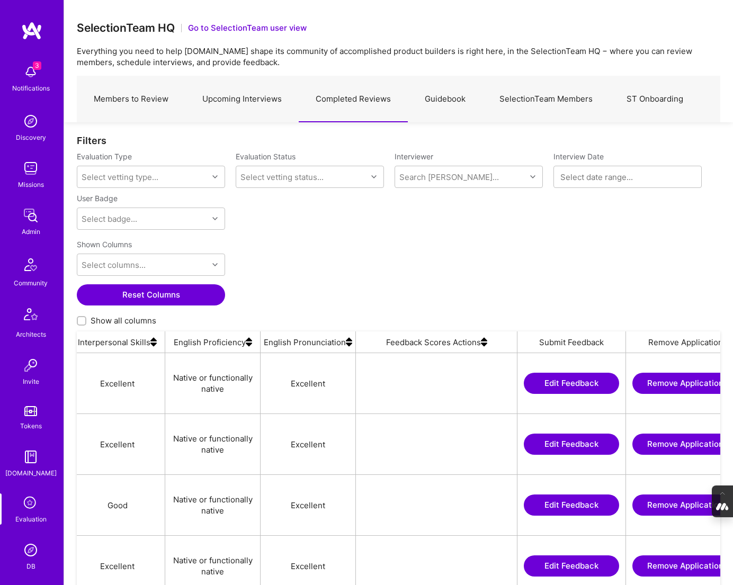
click at [484, 342] on img at bounding box center [484, 342] width 6 height 21
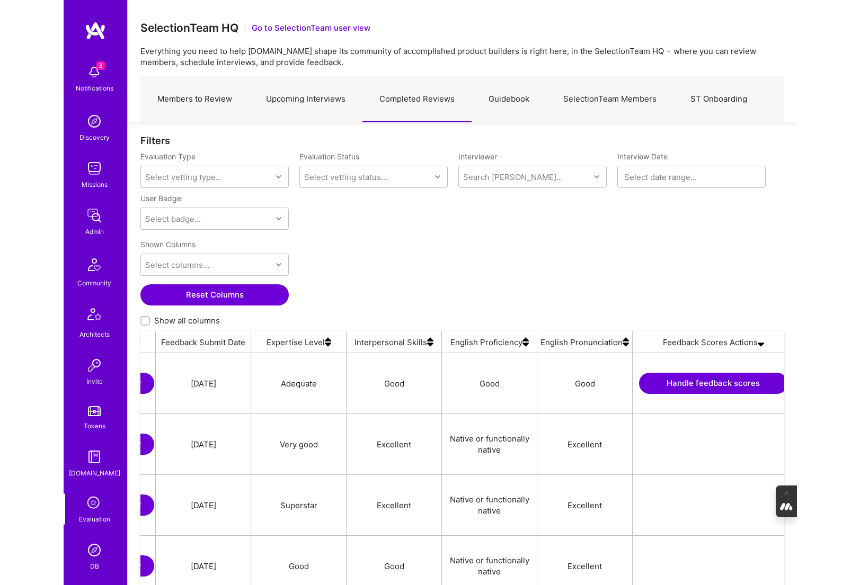
scroll to position [0, 794]
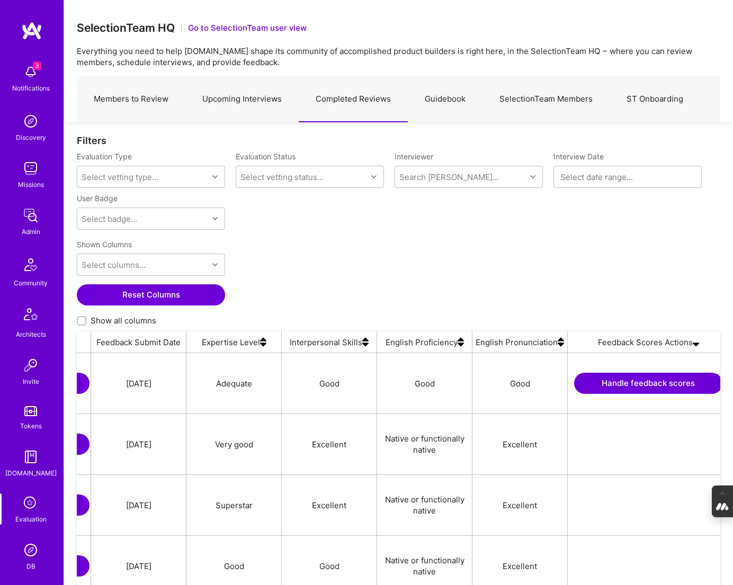
click at [601, 382] on button "Handle feedback scores" at bounding box center [648, 383] width 148 height 21
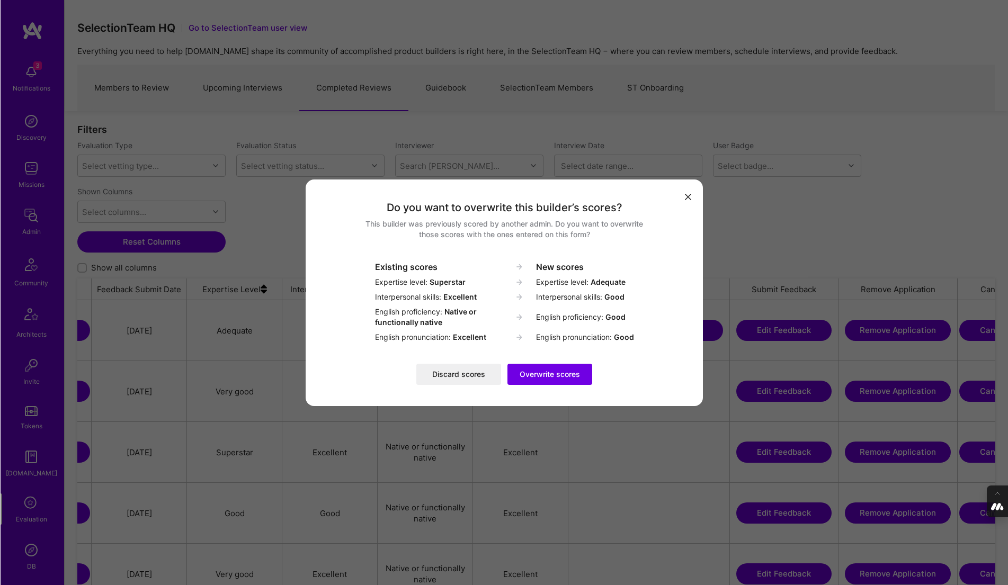
scroll to position [474, 919]
click at [689, 197] on icon "modal" at bounding box center [688, 197] width 6 height 6
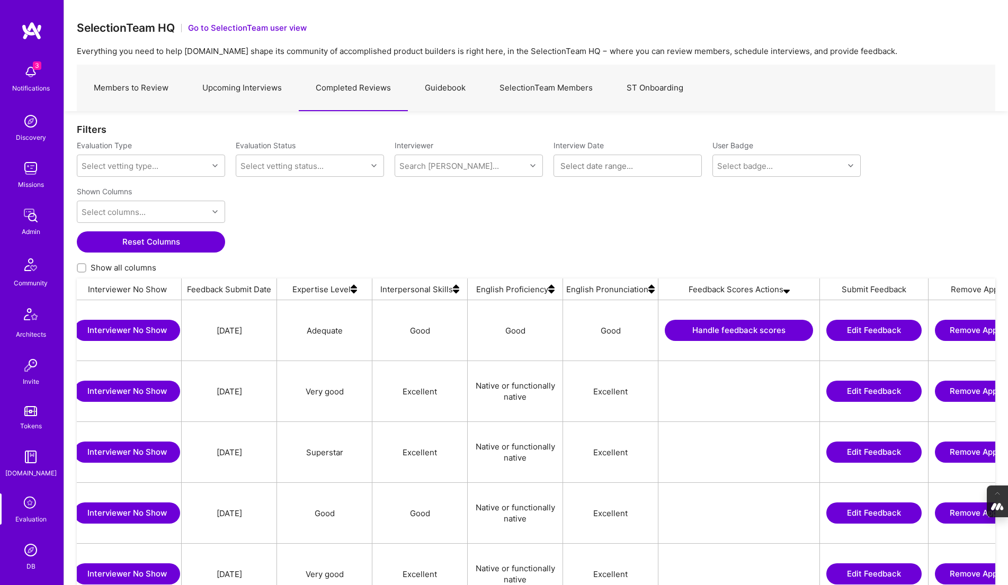
scroll to position [0, 706]
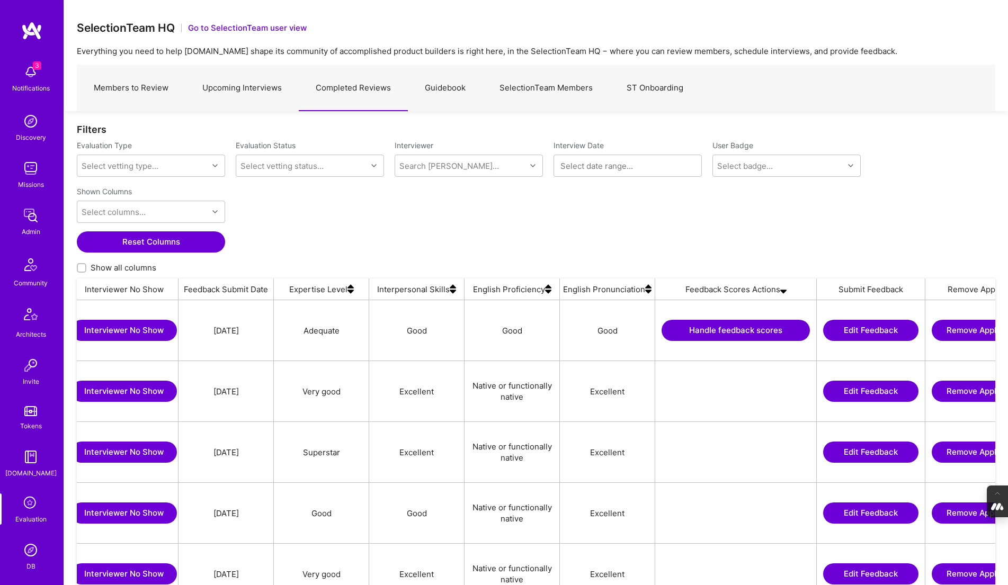
click at [717, 329] on button "Handle feedback scores" at bounding box center [736, 330] width 148 height 21
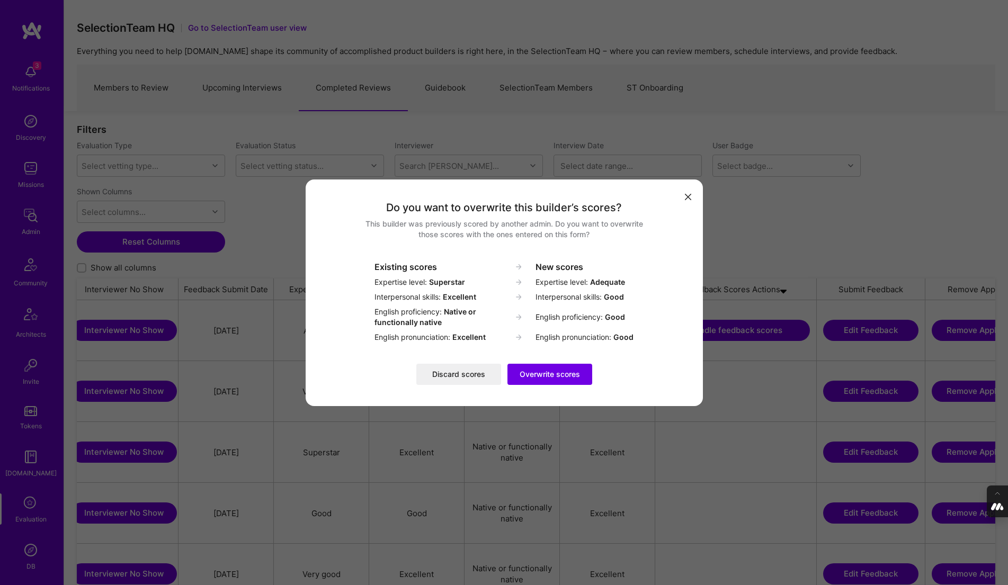
click at [451, 374] on button "Discard scores" at bounding box center [458, 374] width 85 height 21
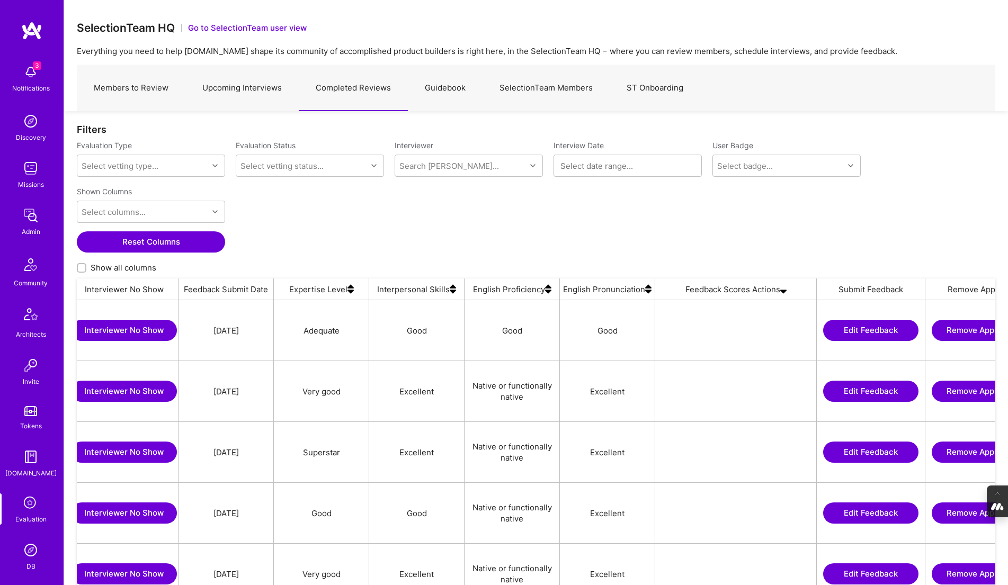
click at [544, 216] on div "Shown Columns Select columns... Reset Columns Show all columns" at bounding box center [536, 230] width 919 height 96
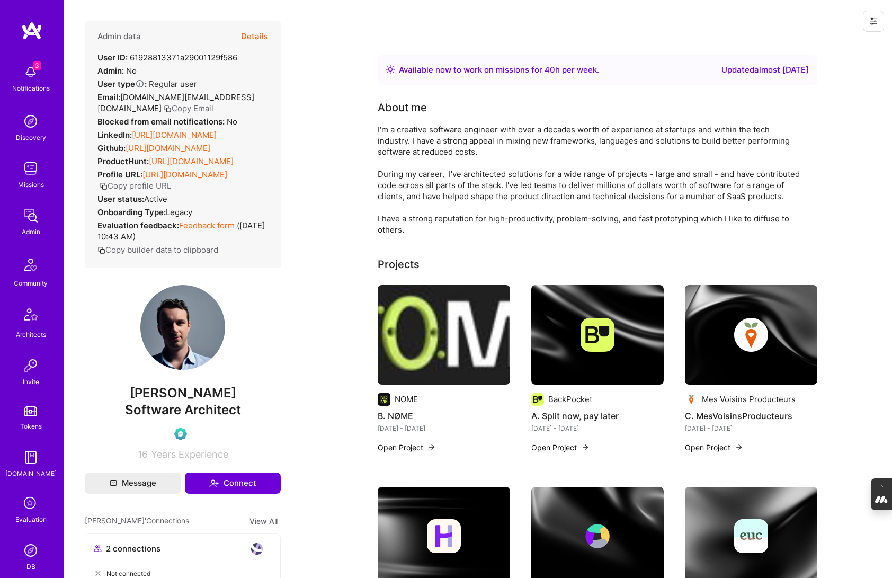
click at [256, 37] on button "Details" at bounding box center [254, 36] width 27 height 31
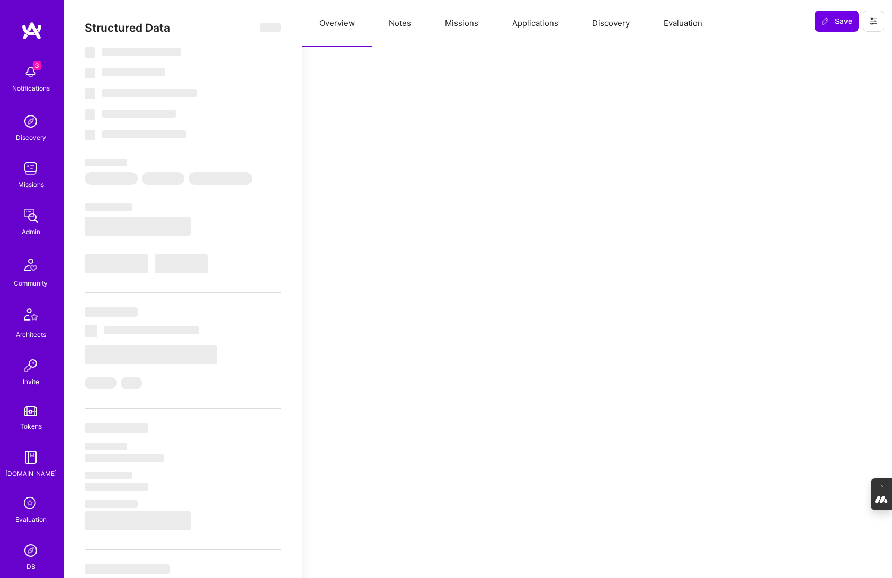
select select "Right Now"
select select "Verified"
select select "7"
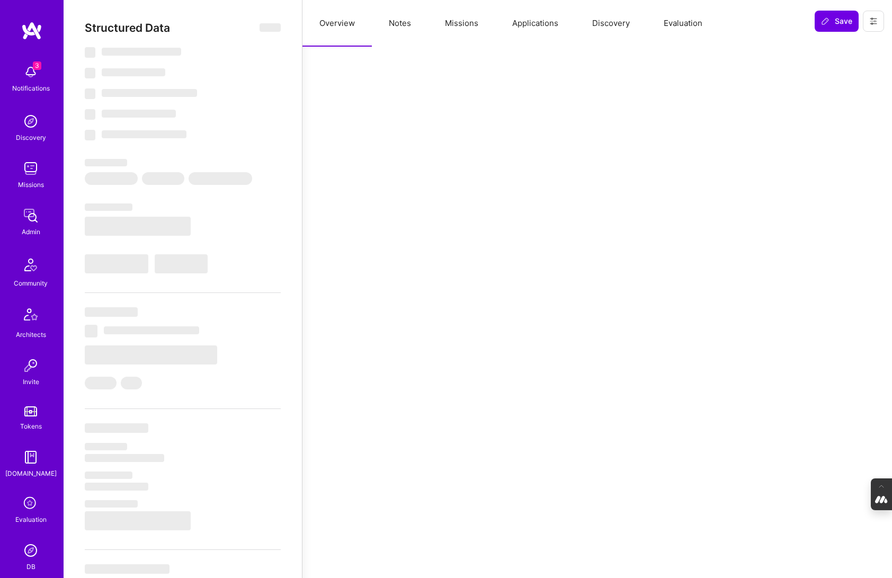
select select "AU"
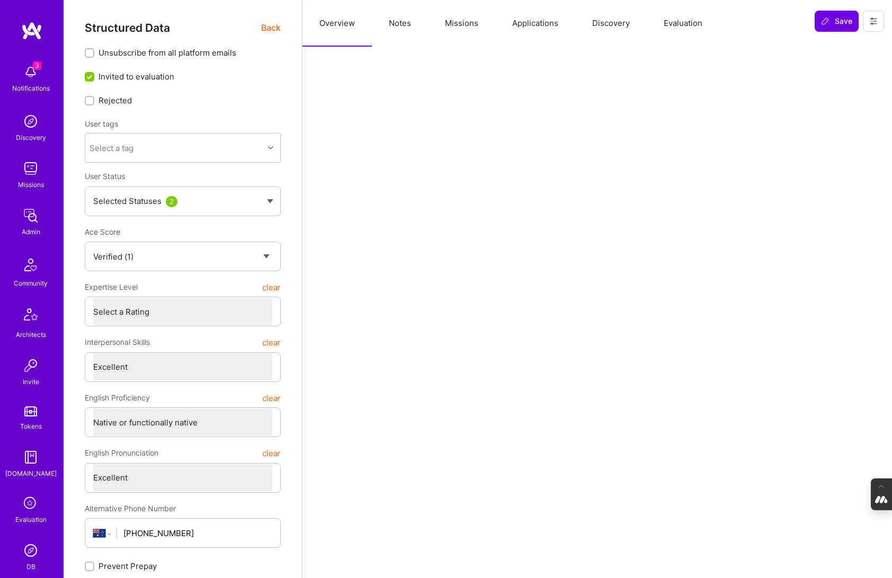
click at [690, 18] on button "Evaluation" at bounding box center [683, 23] width 73 height 47
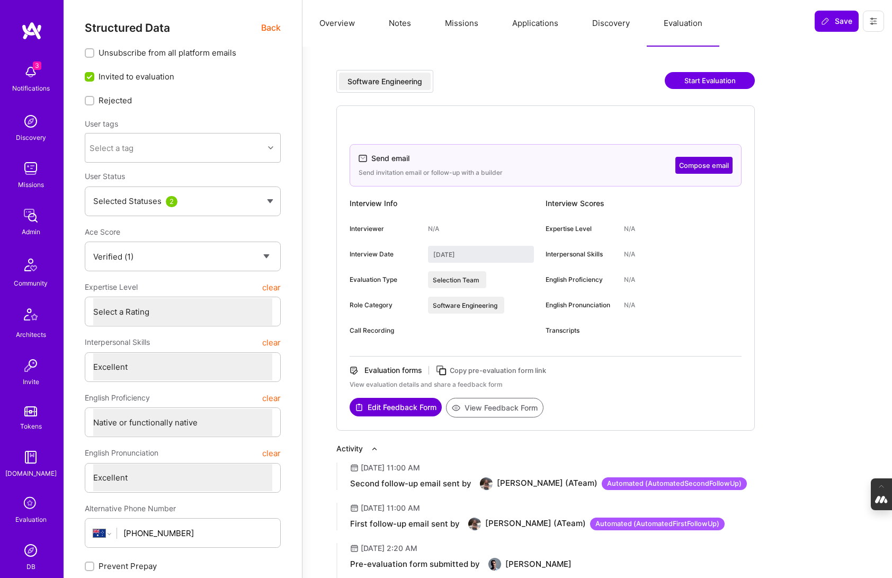
click at [443, 371] on icon at bounding box center [442, 371] width 12 height 12
click at [876, 17] on icon at bounding box center [873, 21] width 8 height 8
click at [829, 49] on button "Login as [PERSON_NAME]" at bounding box center [828, 45] width 112 height 27
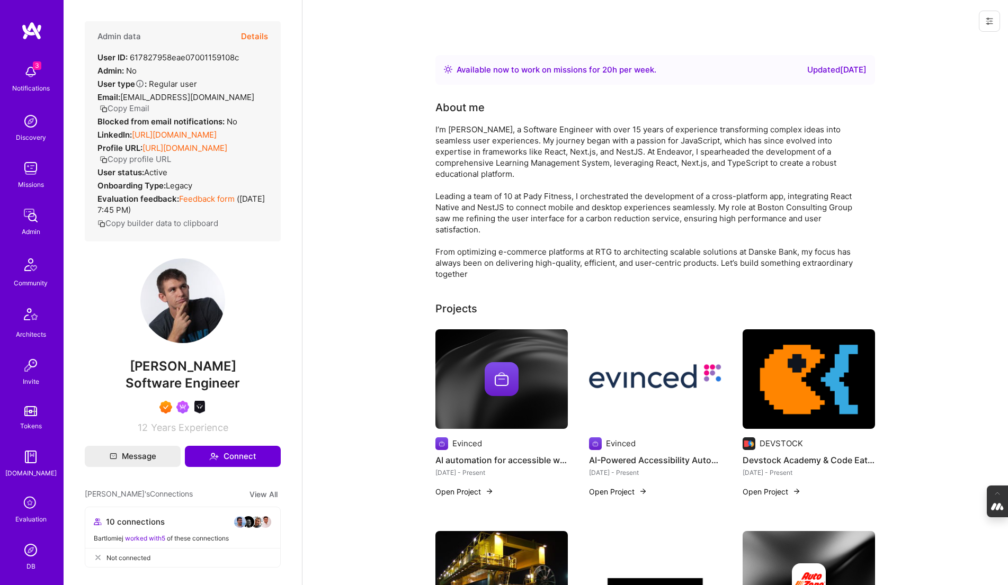
click at [257, 34] on button "Details" at bounding box center [254, 36] width 27 height 31
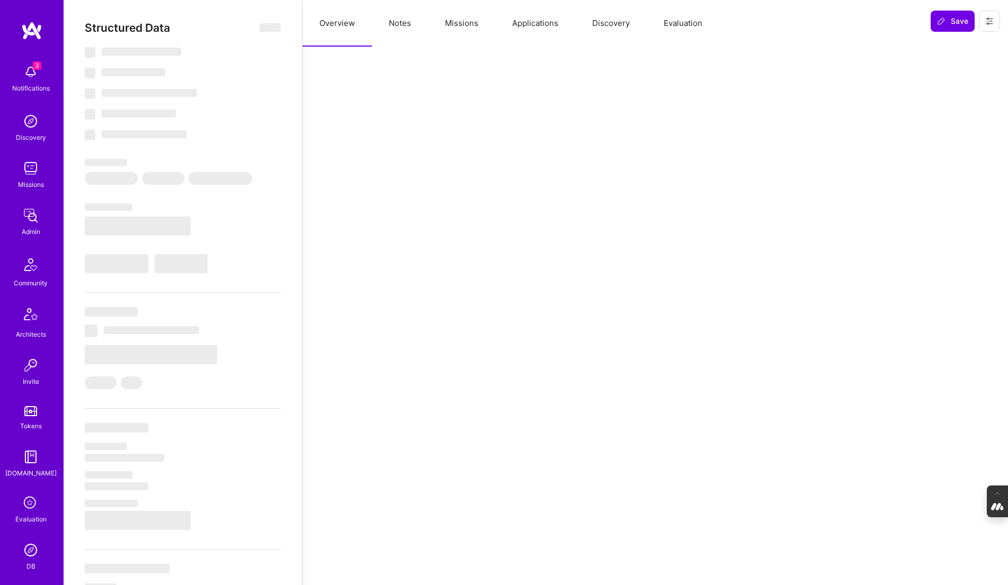
click at [414, 20] on button "Notes" at bounding box center [400, 23] width 56 height 47
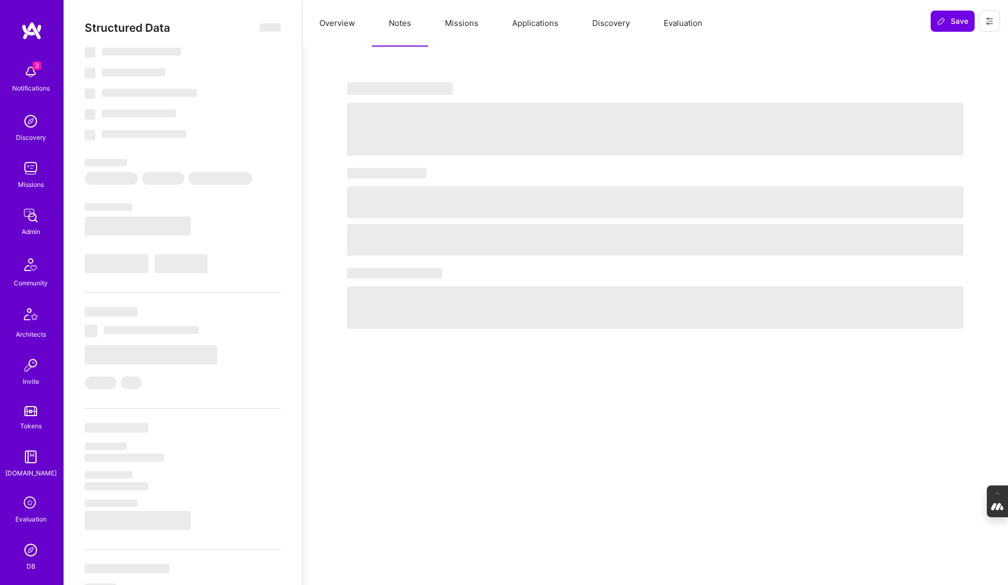
click at [469, 29] on button "Missions" at bounding box center [461, 23] width 67 height 47
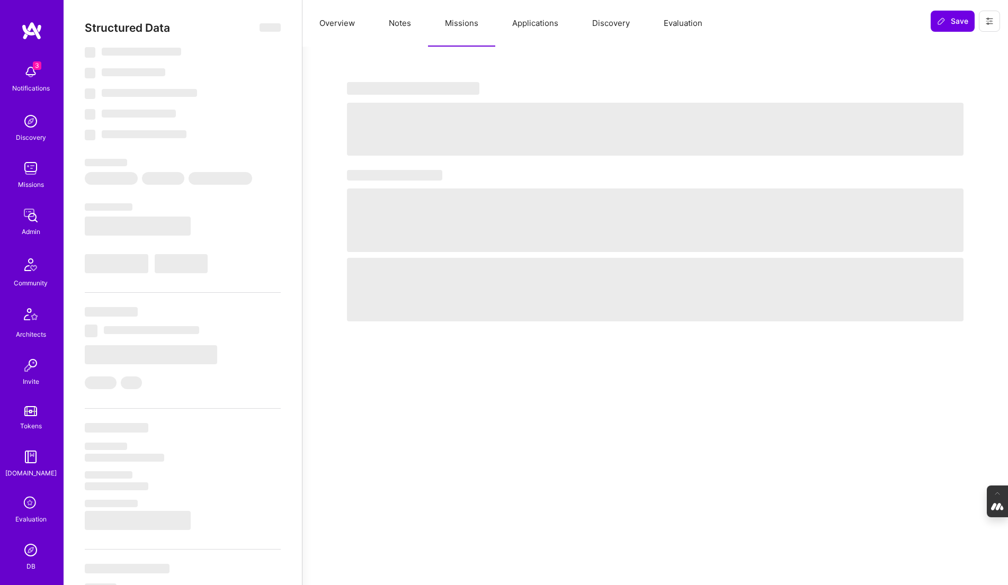
click at [678, 23] on button "Evaluation" at bounding box center [683, 23] width 73 height 47
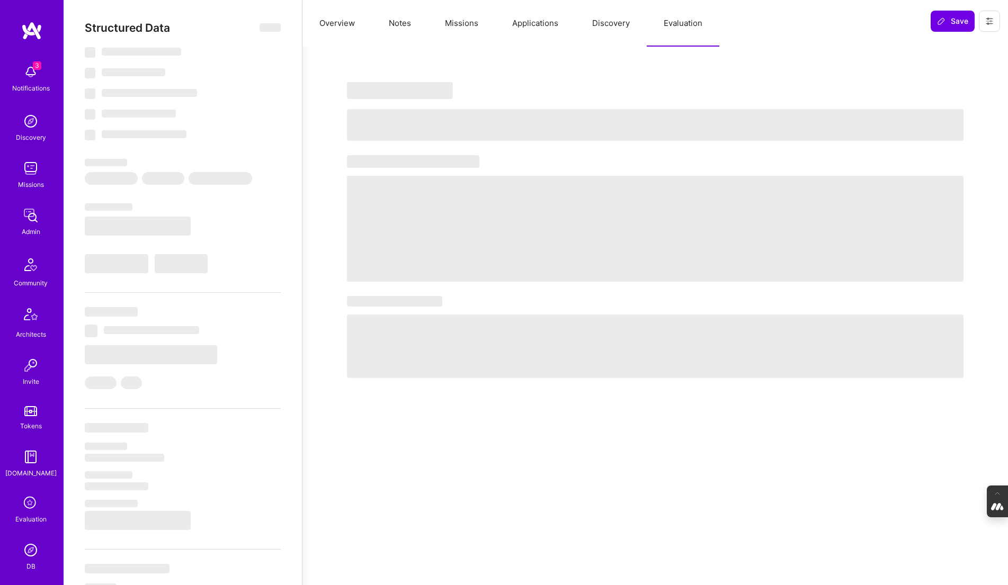
select select "Right Now"
select select "7"
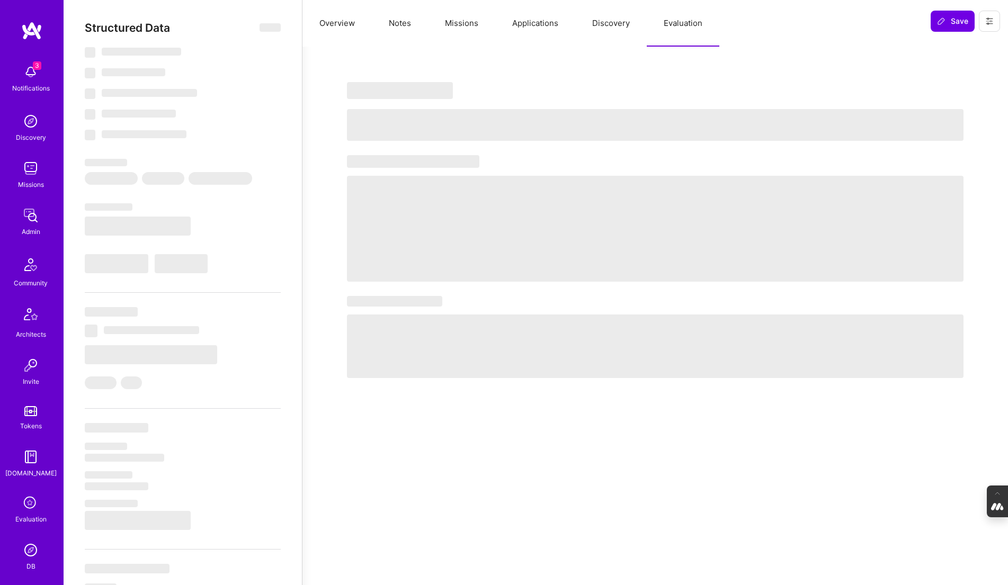
select select "PL"
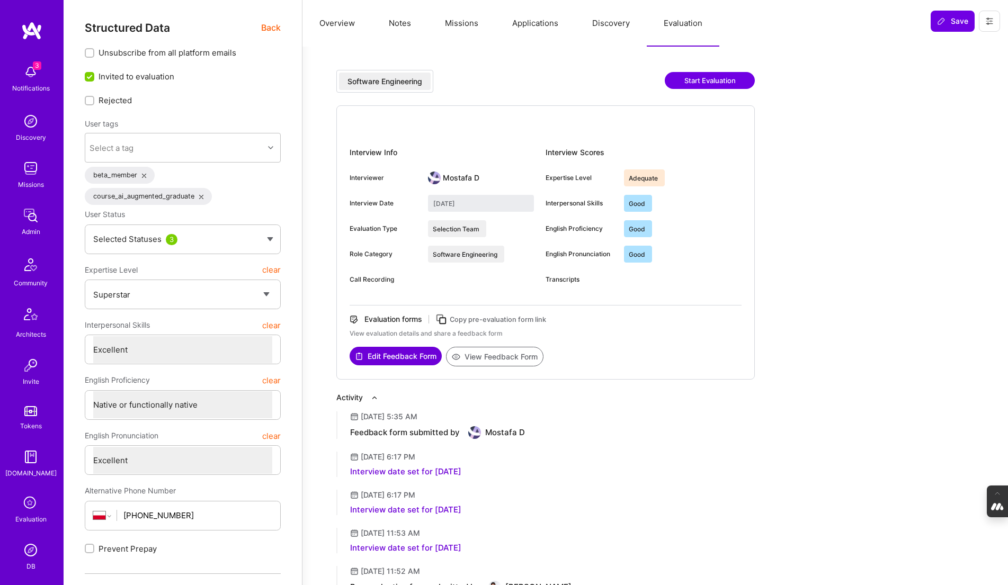
click at [382, 20] on button "Notes" at bounding box center [400, 23] width 56 height 47
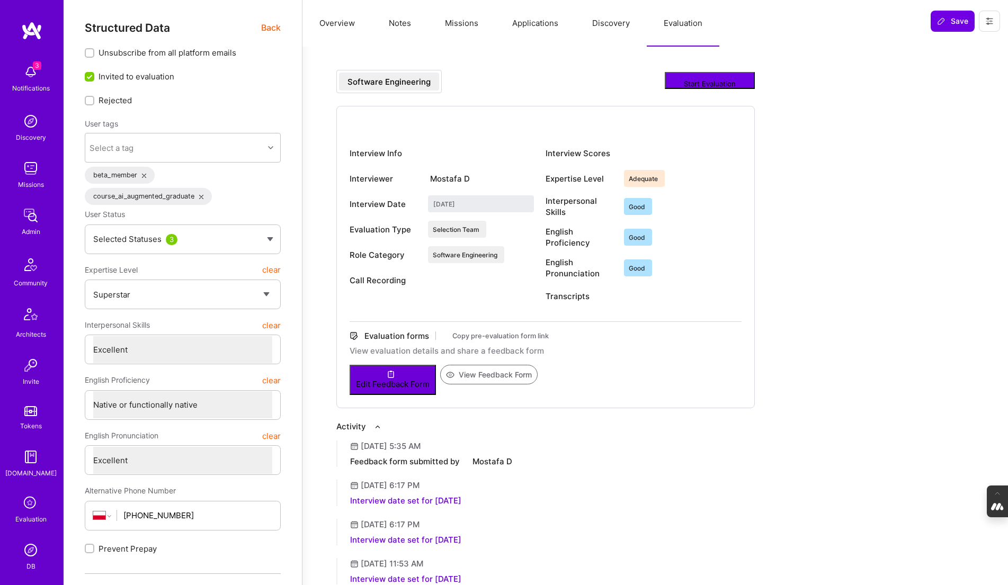
type textarea "x"
